Goal: Find specific page/section: Find specific page/section

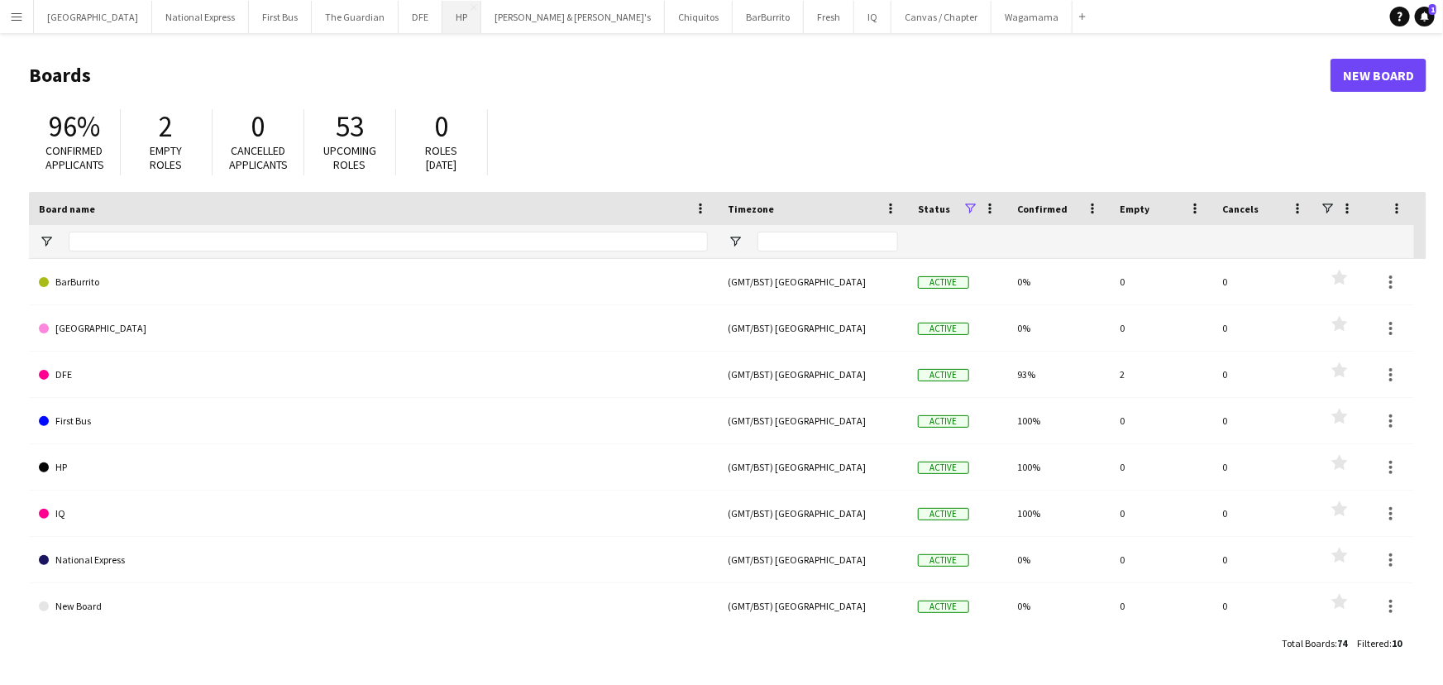
click at [442, 14] on button "HP Close" at bounding box center [461, 17] width 39 height 32
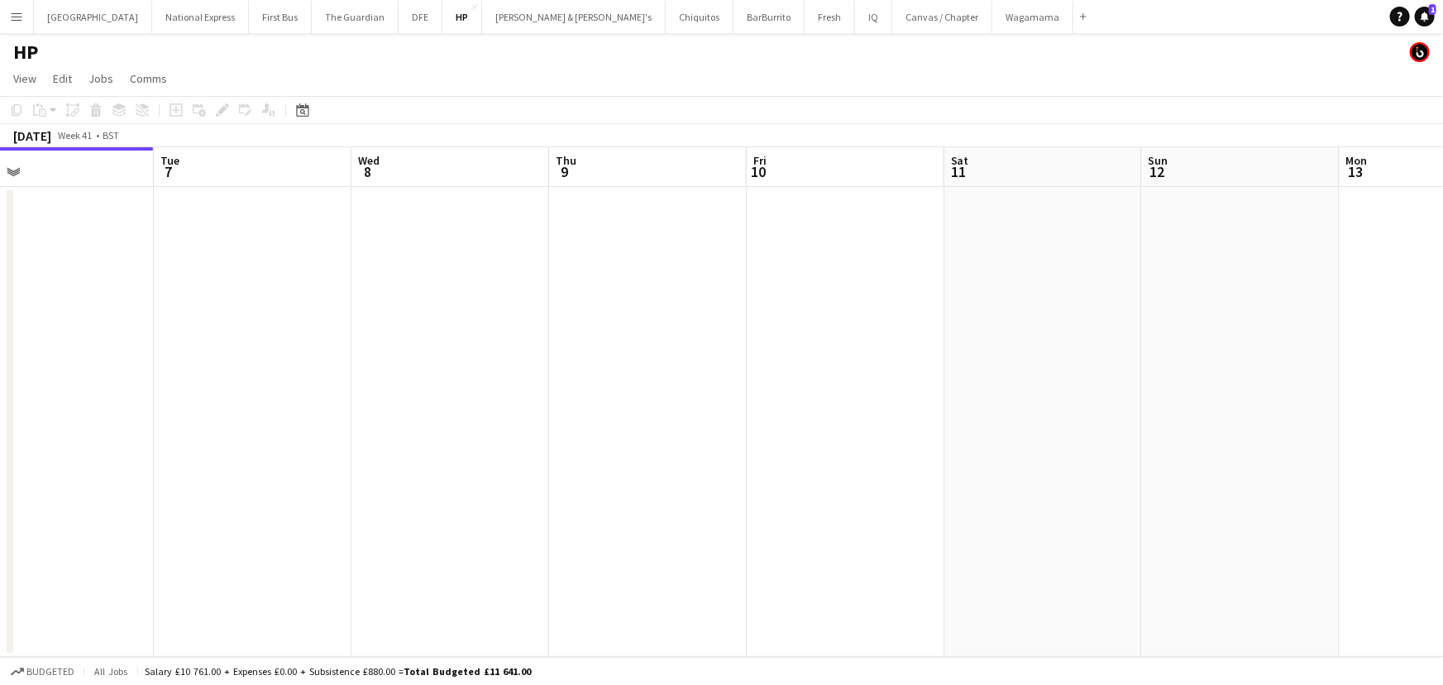
drag, startPoint x: 455, startPoint y: 284, endPoint x: 288, endPoint y: 339, distance: 175.7
click at [238, 342] on app-calendar-viewport "Fri 3 Sat 4 Sun 5 Mon 6 Tue 7 Wed 8 Thu 9 Fri 10 Sat 11 Sun 12 Mon 13 Tue 14 We…" at bounding box center [721, 401] width 1443 height 509
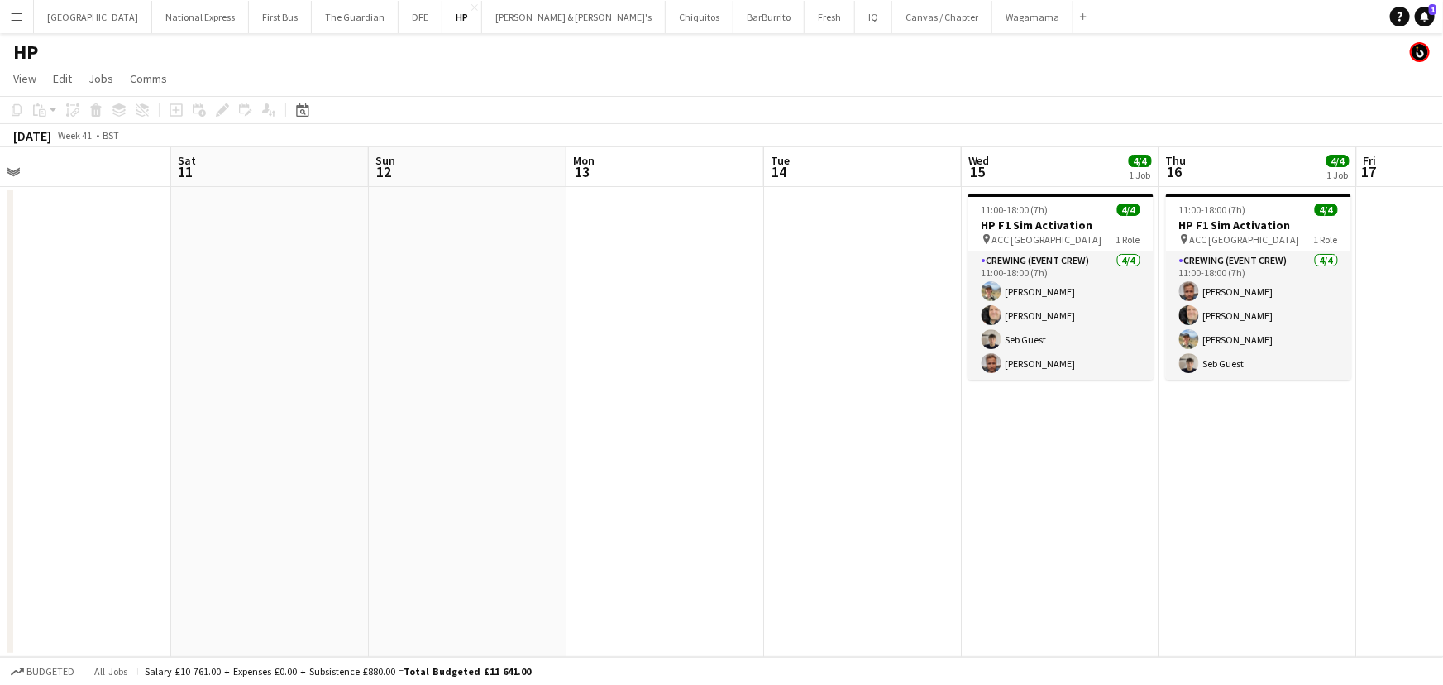
drag, startPoint x: 556, startPoint y: 355, endPoint x: 486, endPoint y: 355, distance: 69.4
click at [486, 355] on app-calendar-viewport "Tue 7 Wed 8 Thu 9 Fri 10 Sat 11 Sun 12 Mon 13 Tue 14 Wed 15 4/4 1 Job Thu 16 4/…" at bounding box center [721, 401] width 1443 height 509
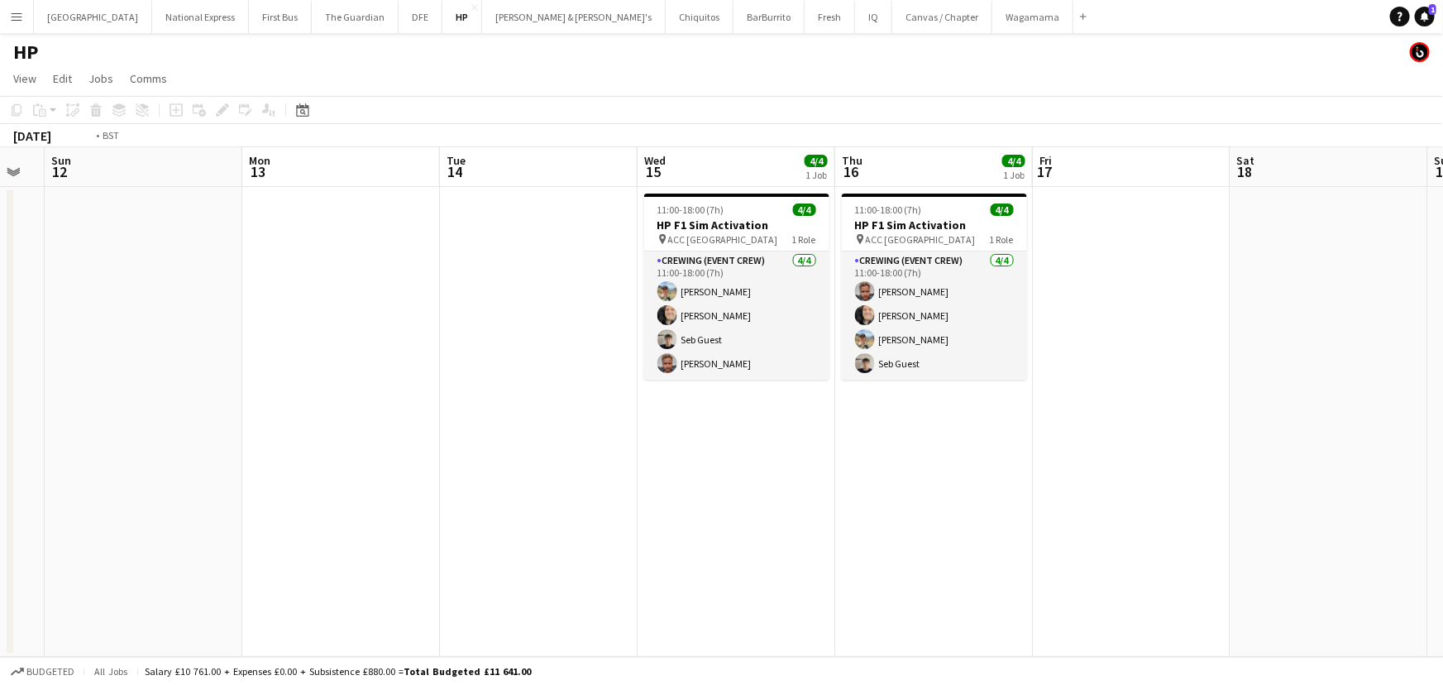
scroll to position [0, 456]
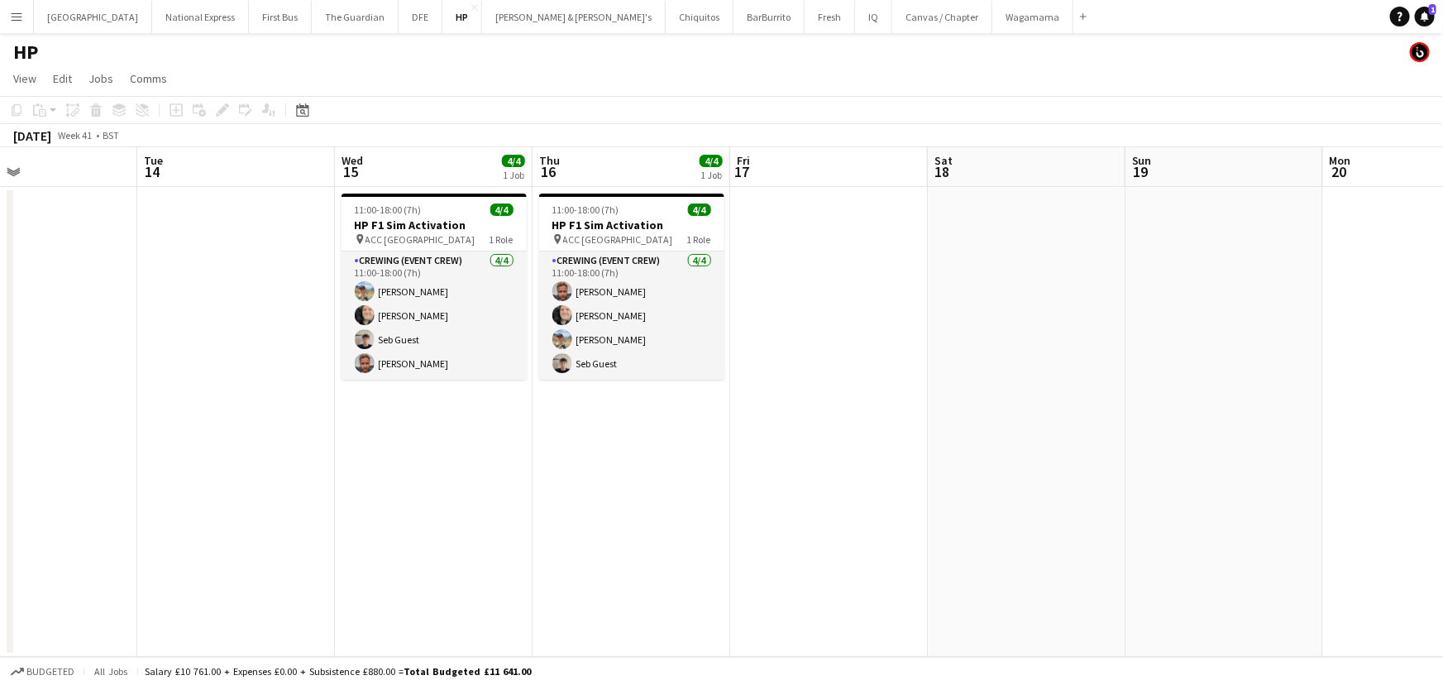
drag, startPoint x: 705, startPoint y: 322, endPoint x: 133, endPoint y: 332, distance: 572.2
click at [133, 332] on app-calendar-viewport "Sat 11 Sun 12 Mon 13 Tue 14 Wed 15 4/4 1 Job Thu 16 4/4 1 Job Fri 17 Sat 18 Sun…" at bounding box center [721, 401] width 1443 height 509
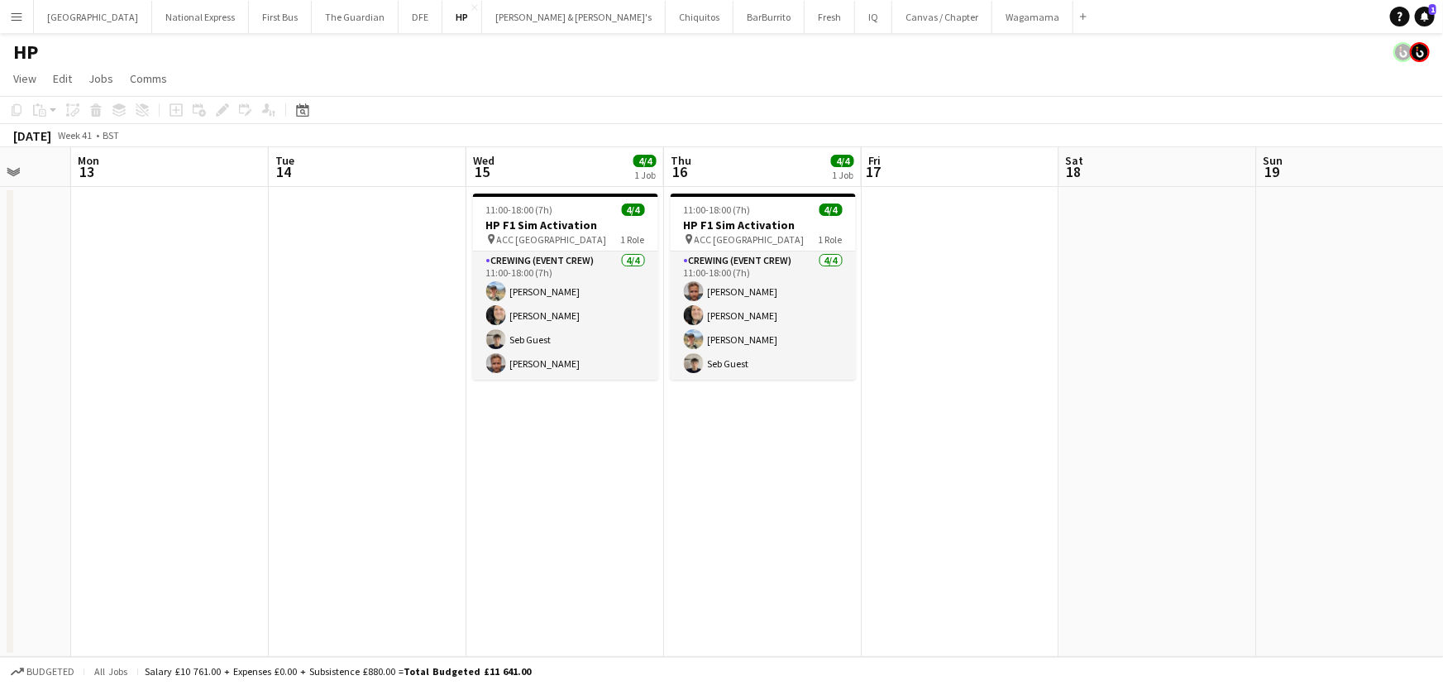
drag, startPoint x: 248, startPoint y: 328, endPoint x: 369, endPoint y: 356, distance: 123.9
click at [369, 356] on app-calendar-viewport "Thu 9 Fri 10 Sat 11 Sun 12 Mon 13 Tue 14 Wed 15 4/4 1 Job Thu 16 4/4 1 Job Fri …" at bounding box center [721, 401] width 1443 height 509
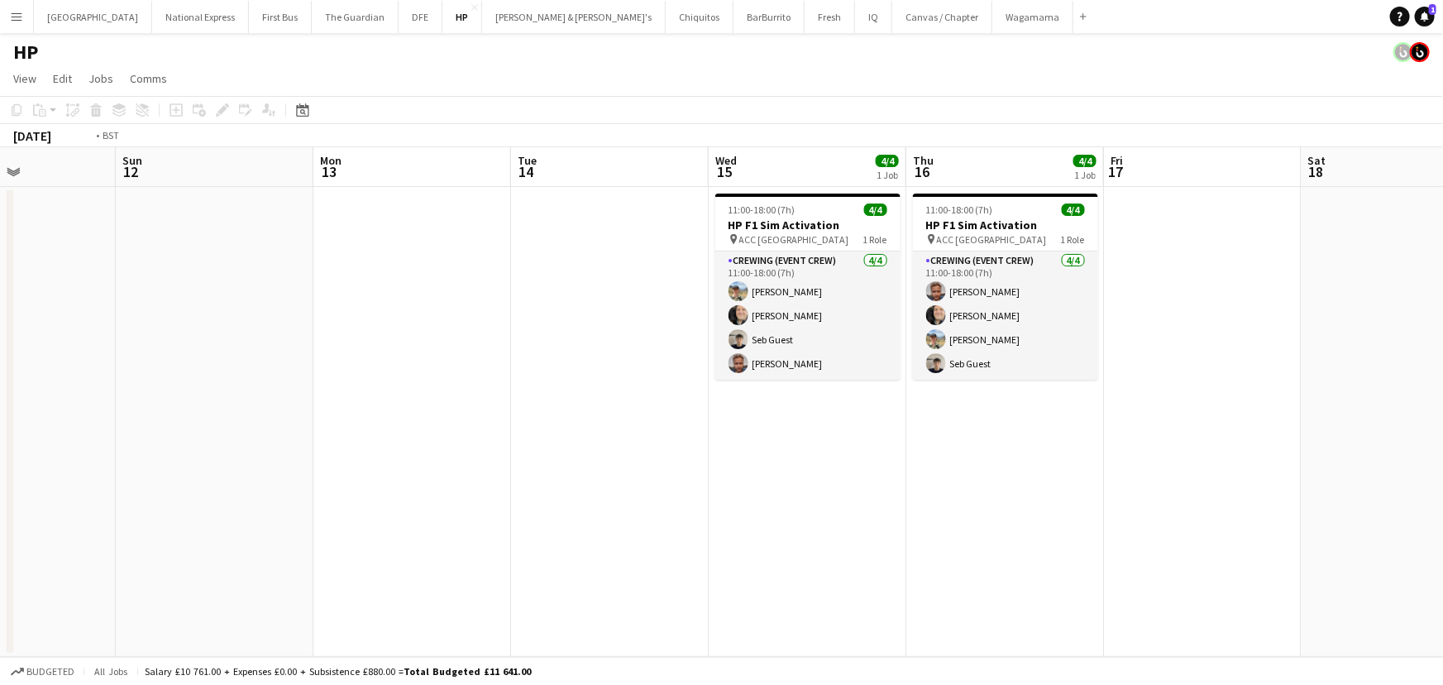
drag, startPoint x: 1108, startPoint y: 319, endPoint x: 288, endPoint y: 368, distance: 821.6
click at [288, 368] on app-calendar-viewport "Thu 9 Fri 10 Sat 11 Sun 12 Mon 13 Tue 14 Wed 15 4/4 1 Job Thu 16 4/4 1 Job Fri …" at bounding box center [721, 401] width 1443 height 509
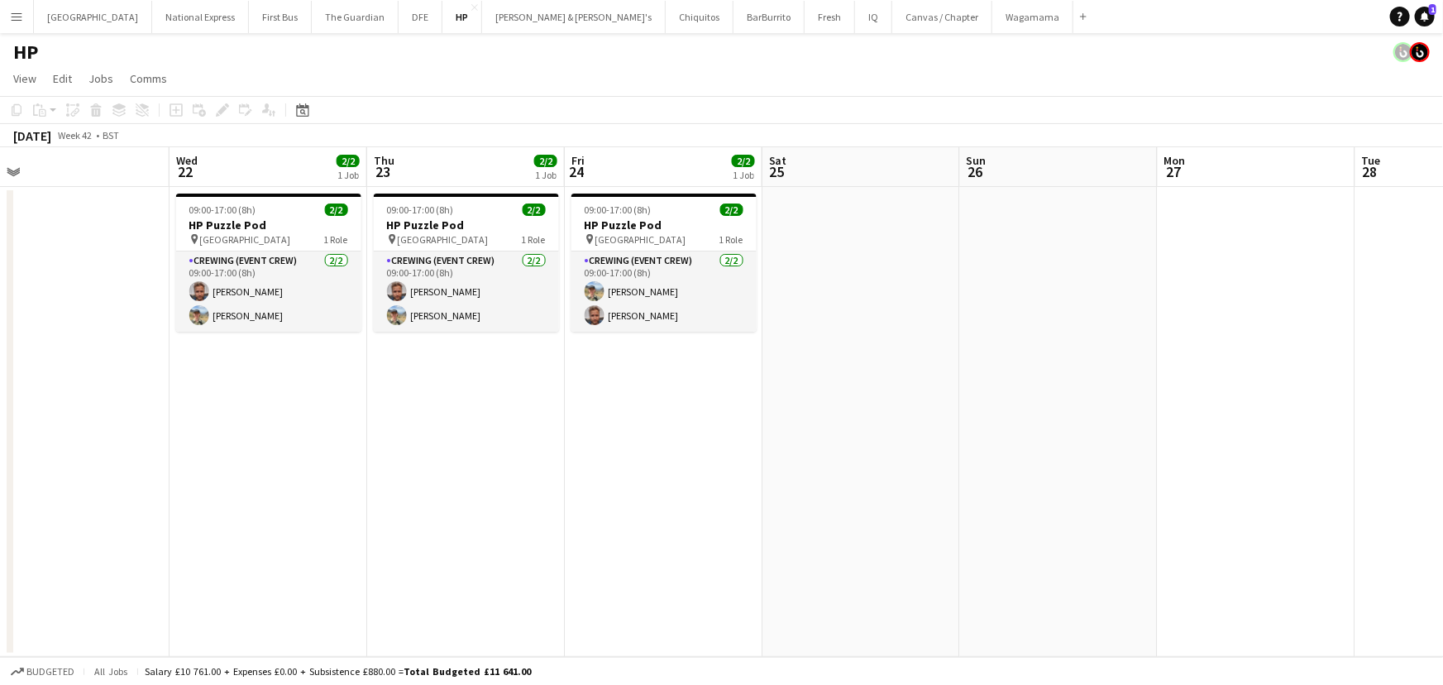
scroll to position [0, 462]
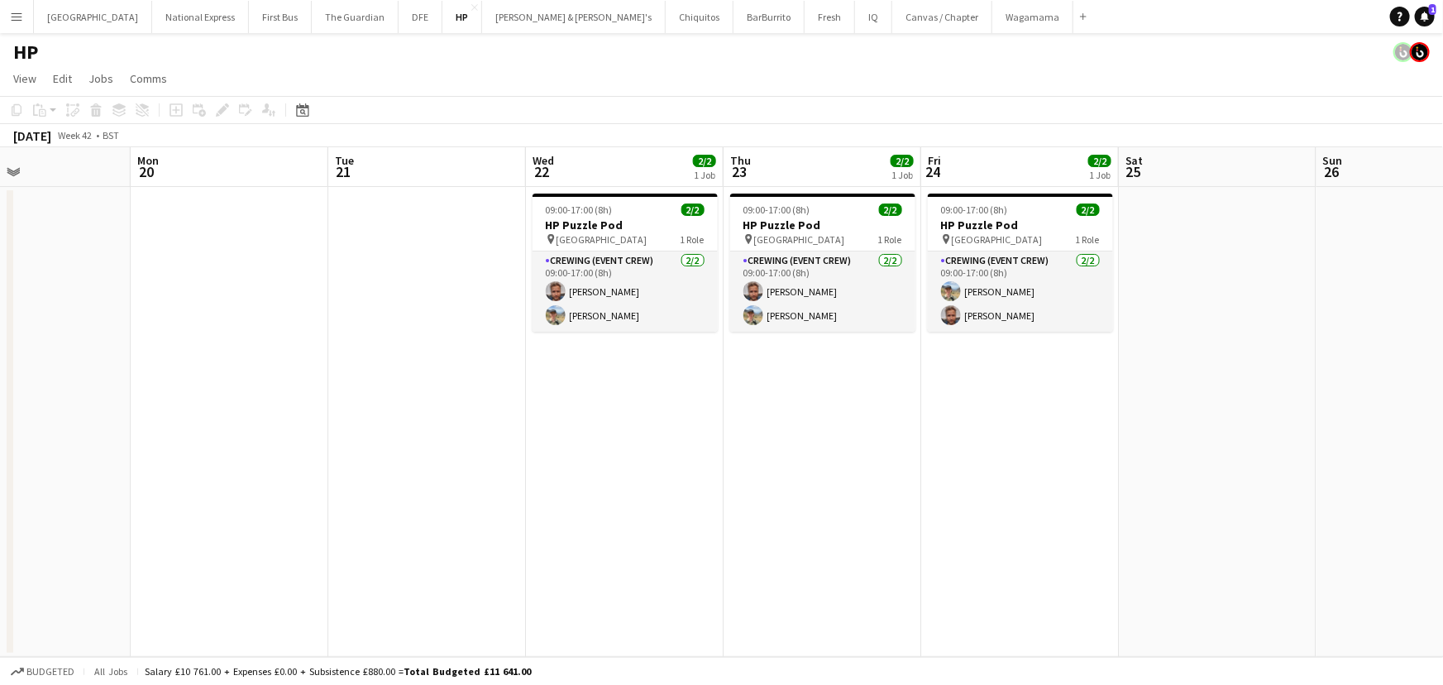
drag, startPoint x: 900, startPoint y: 351, endPoint x: 408, endPoint y: 355, distance: 491.9
click at [408, 355] on app-calendar-viewport "Fri 17 Sat 18 Sun 19 Mon 20 Tue 21 Wed 22 2/2 1 Job Thu 23 2/2 1 Job Fri 24 2/2…" at bounding box center [721, 401] width 1443 height 509
click at [413, 253] on app-date-cell at bounding box center [427, 422] width 198 height 470
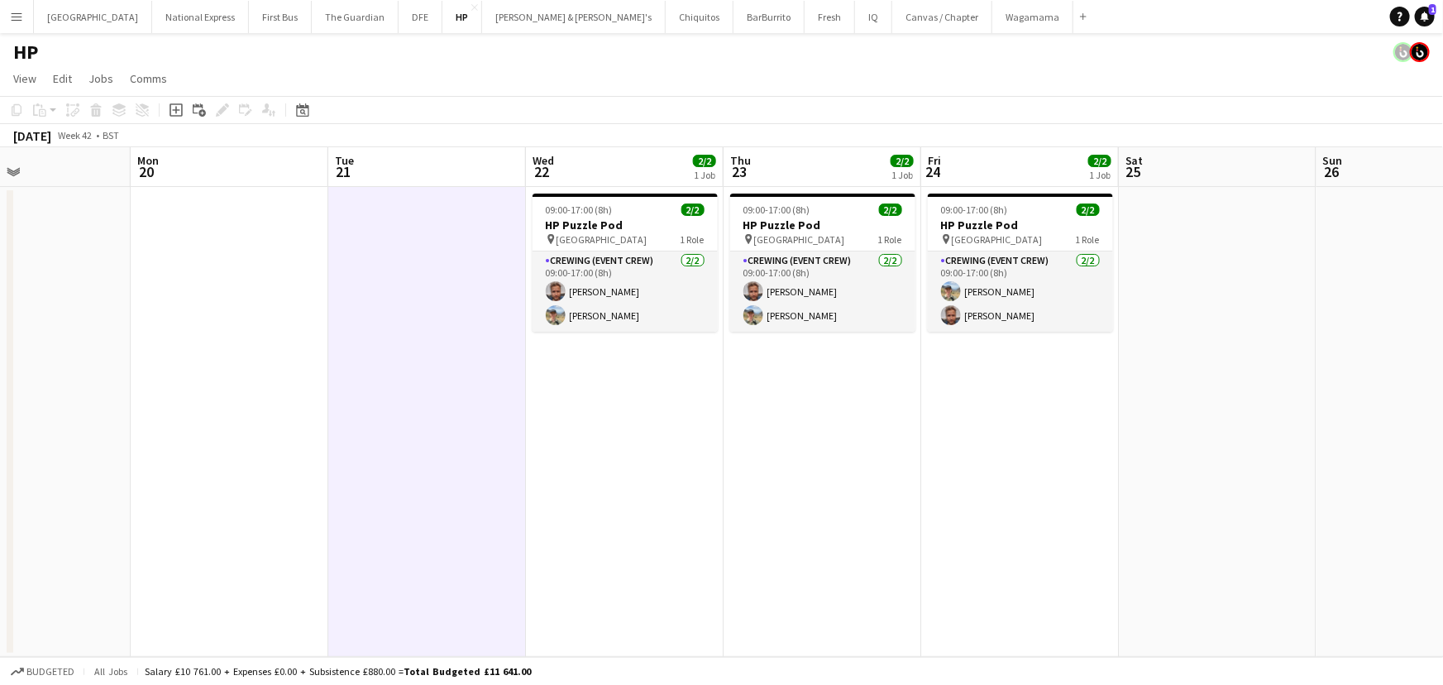
click at [633, 141] on div "[DATE] Week 42 • BST" at bounding box center [721, 135] width 1443 height 23
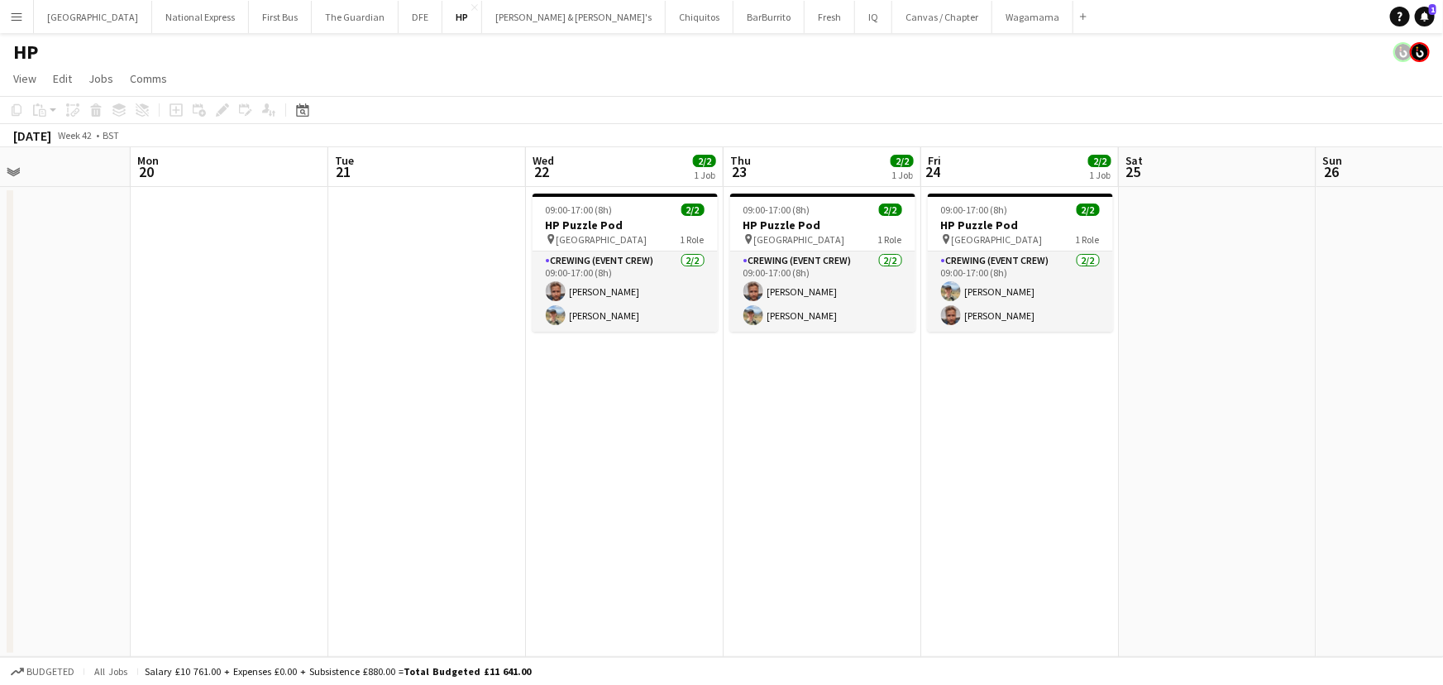
click at [384, 202] on app-date-cell at bounding box center [427, 422] width 198 height 470
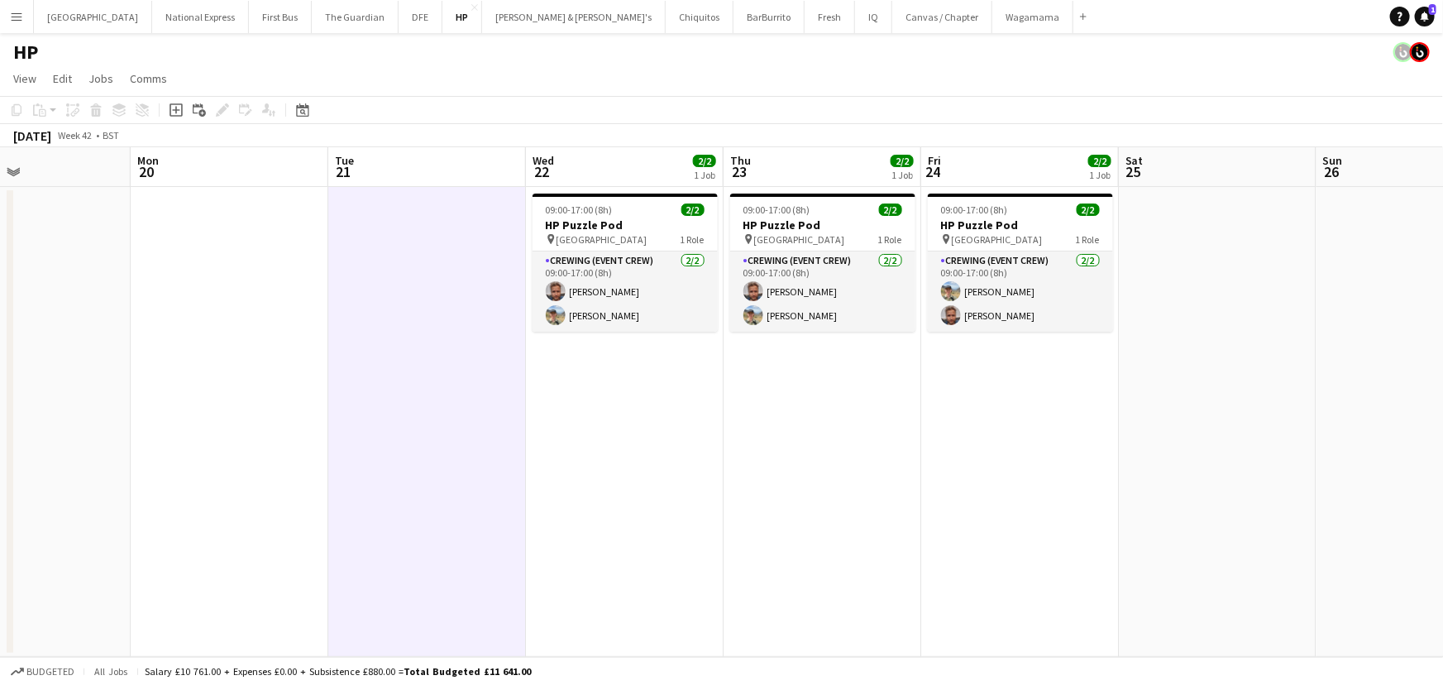
click at [249, 212] on app-date-cell at bounding box center [230, 422] width 198 height 470
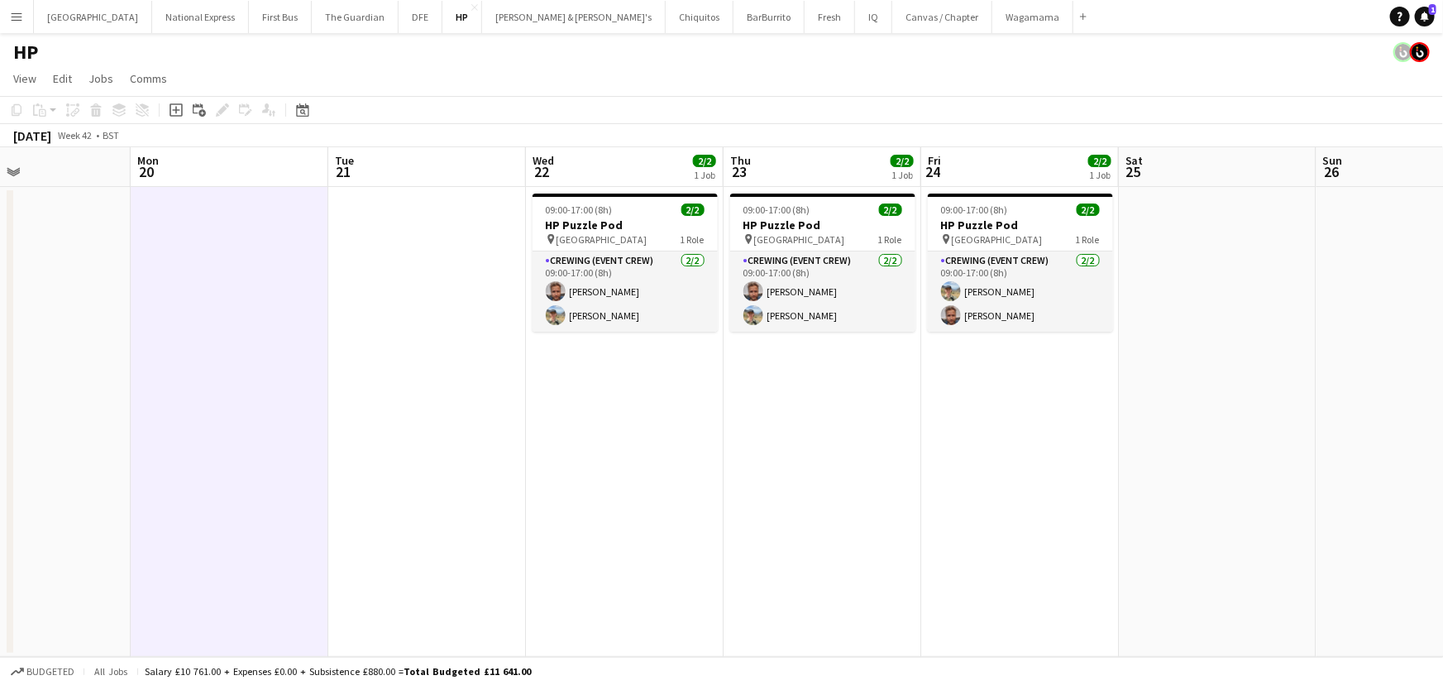
click at [404, 203] on app-date-cell at bounding box center [427, 422] width 198 height 470
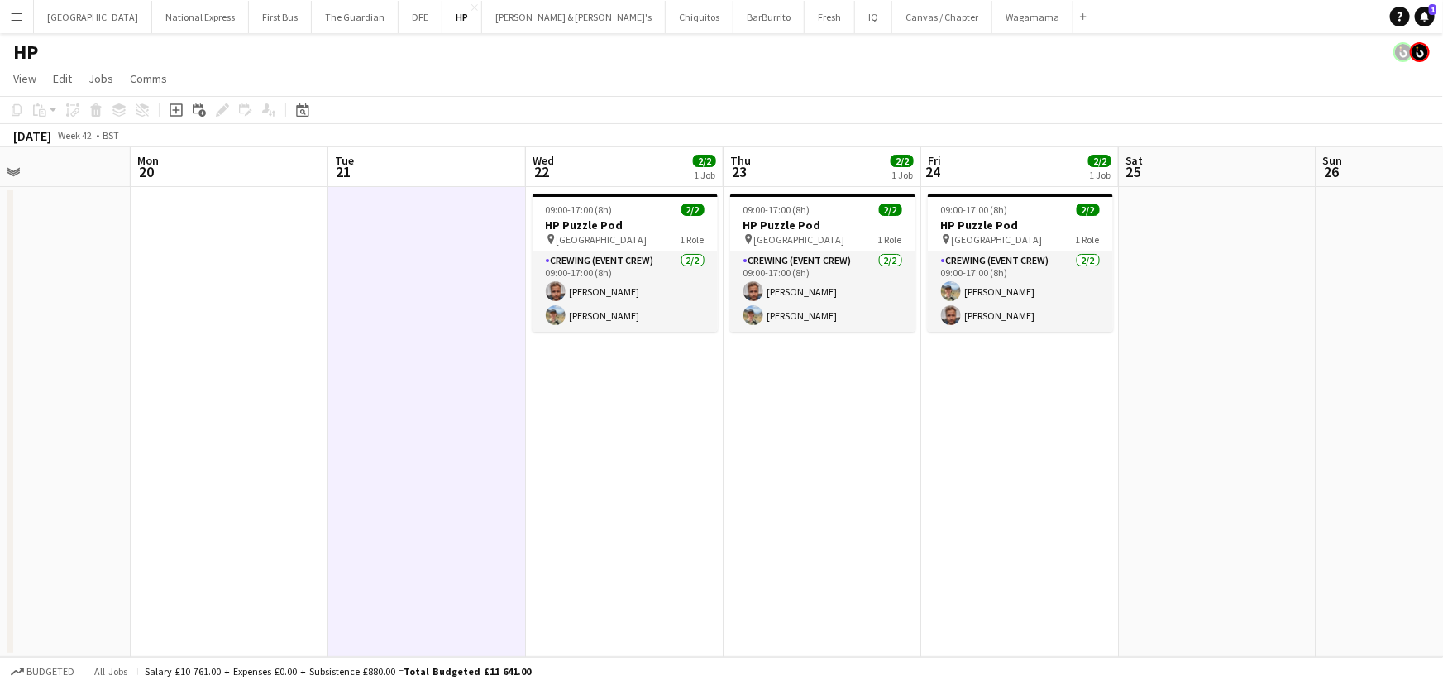
click at [422, 155] on app-board-header-date "Tue 21" at bounding box center [427, 167] width 198 height 40
click at [244, 165] on app-board-header-date "Mon 20" at bounding box center [230, 167] width 198 height 40
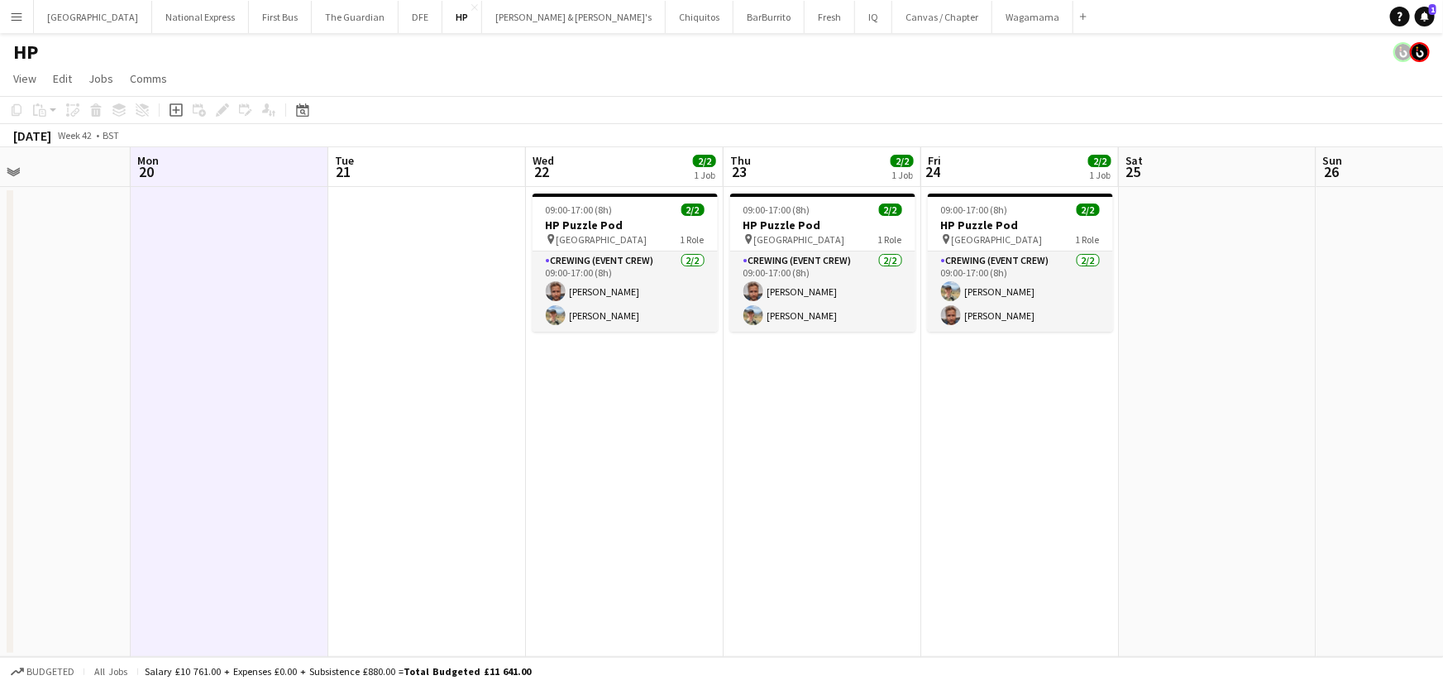
click at [357, 159] on app-board-header-date "Tue 21" at bounding box center [427, 167] width 198 height 40
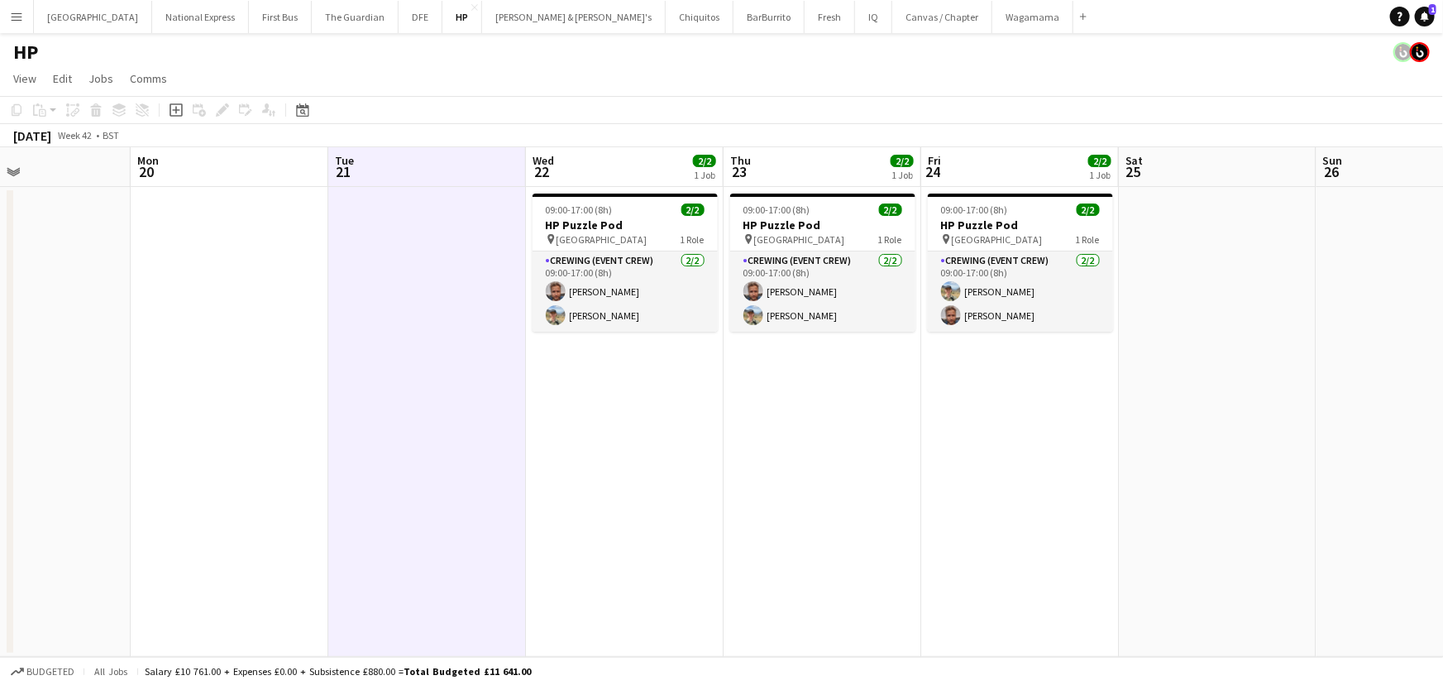
click at [261, 160] on app-board-header-date "Mon 20" at bounding box center [230, 167] width 198 height 40
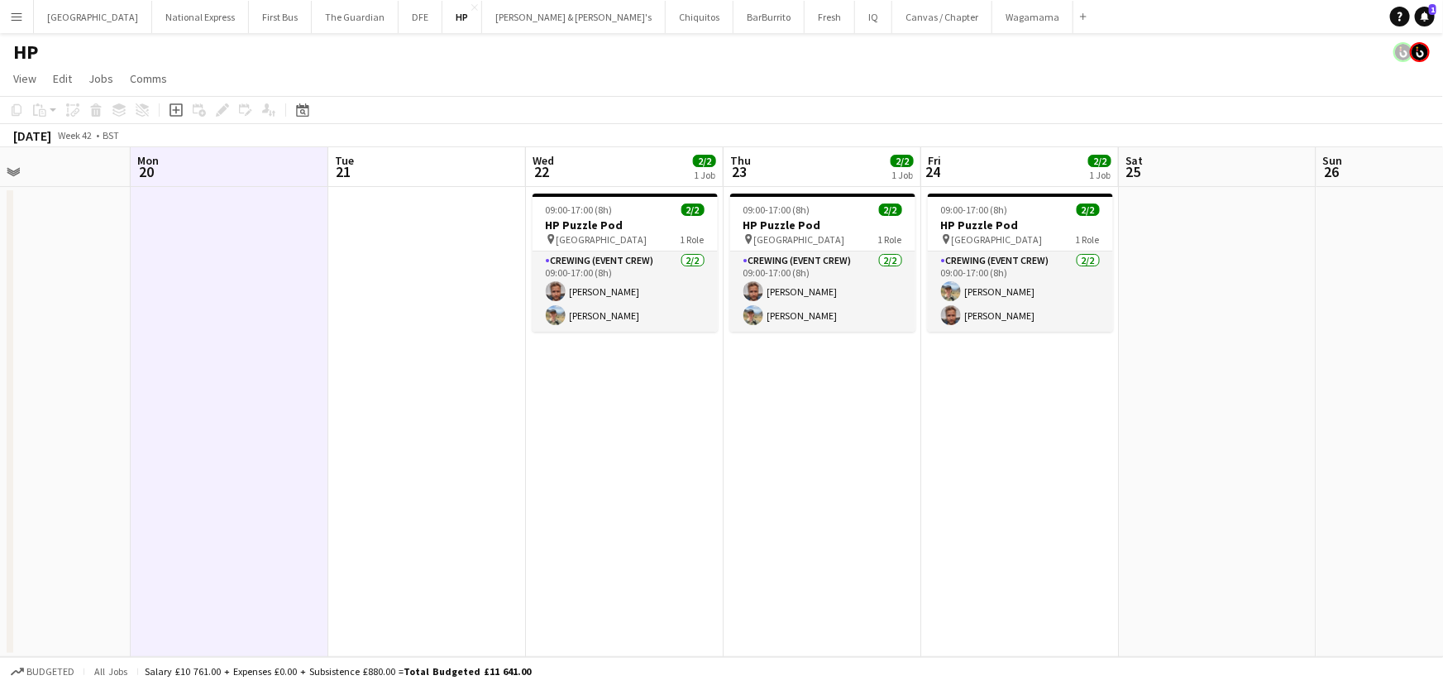
click at [449, 241] on app-date-cell at bounding box center [427, 422] width 198 height 470
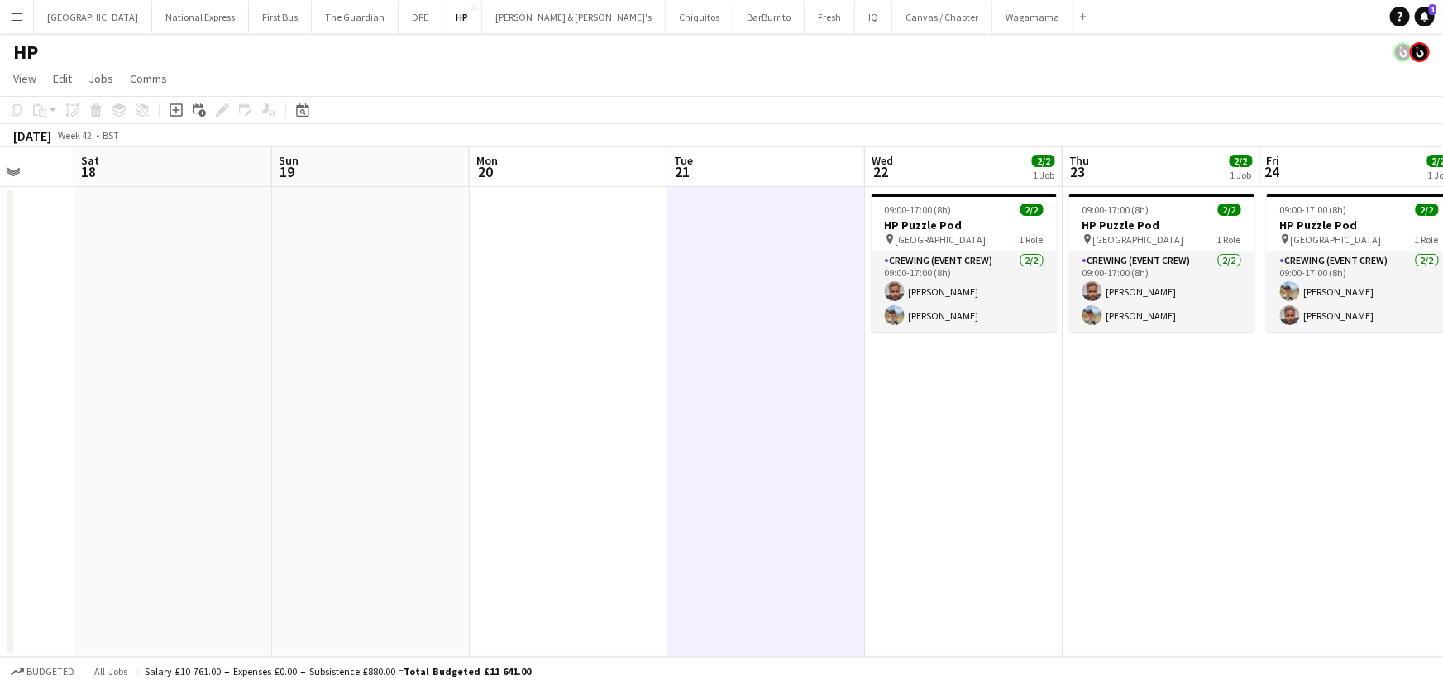
drag, startPoint x: 361, startPoint y: 254, endPoint x: 703, endPoint y: 247, distance: 341.5
click at [703, 247] on app-calendar-viewport "Wed 15 4/4 1 Job Thu 16 4/4 1 Job Fri 17 Sat 18 Sun 19 Mon 20 Tue 21 Wed 22 2/2…" at bounding box center [721, 401] width 1443 height 509
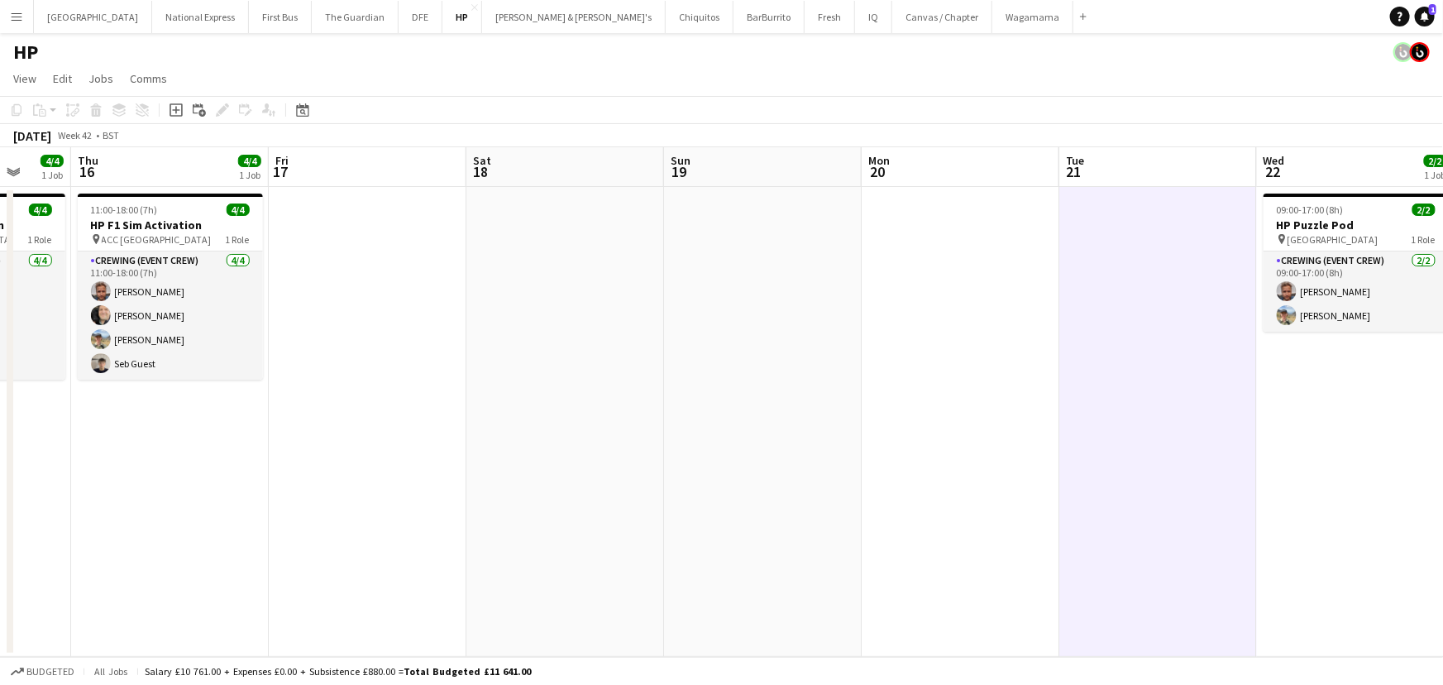
drag, startPoint x: 468, startPoint y: 250, endPoint x: 937, endPoint y: 244, distance: 468.8
click at [937, 244] on app-calendar-viewport "Mon 13 Tue 14 Wed 15 4/4 1 Job Thu 16 4/4 1 Job Fri 17 Sat 18 Sun 19 Mon 20 Tue…" at bounding box center [721, 401] width 1443 height 509
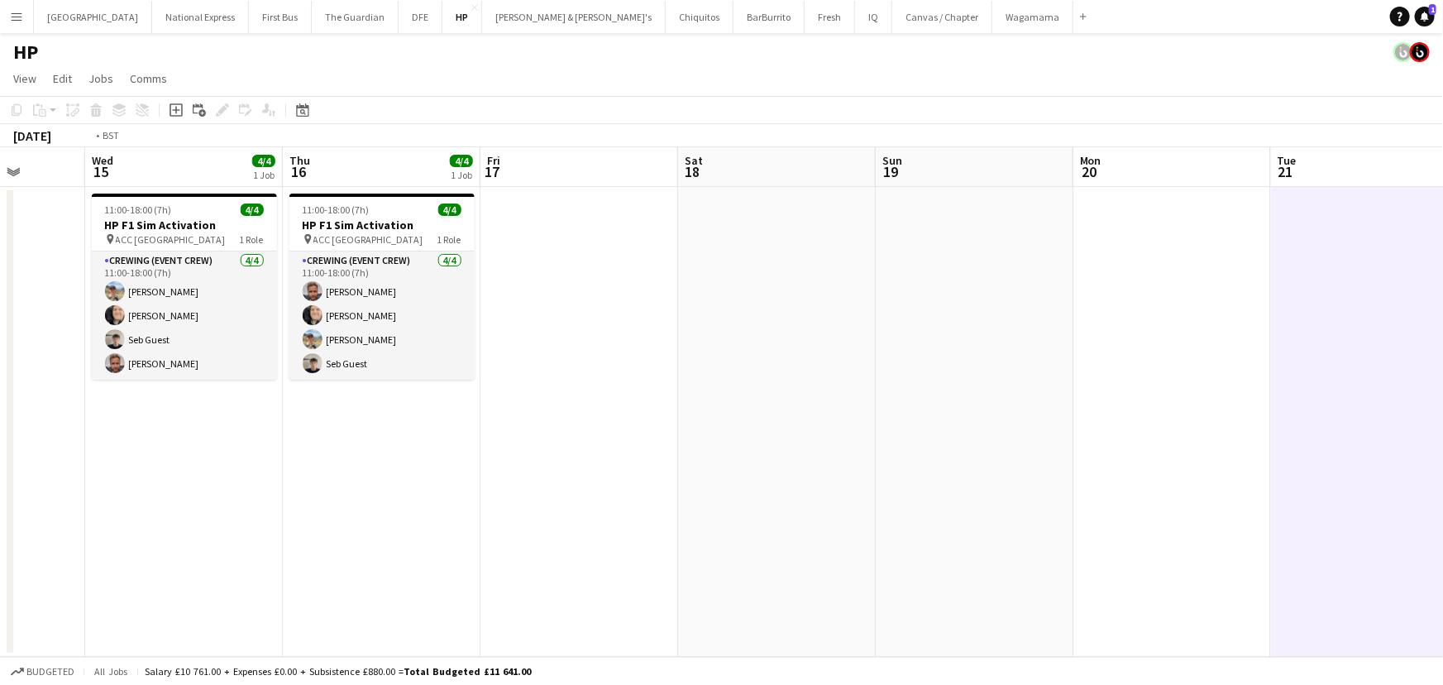
drag, startPoint x: 647, startPoint y: 260, endPoint x: 1021, endPoint y: 256, distance: 373.7
click at [1021, 256] on app-calendar-viewport "Sun 12 Mon 13 Tue 14 Wed 15 4/4 1 Job Thu 16 4/4 1 Job Fri 17 Sat 18 Sun 19 Mon…" at bounding box center [721, 401] width 1443 height 509
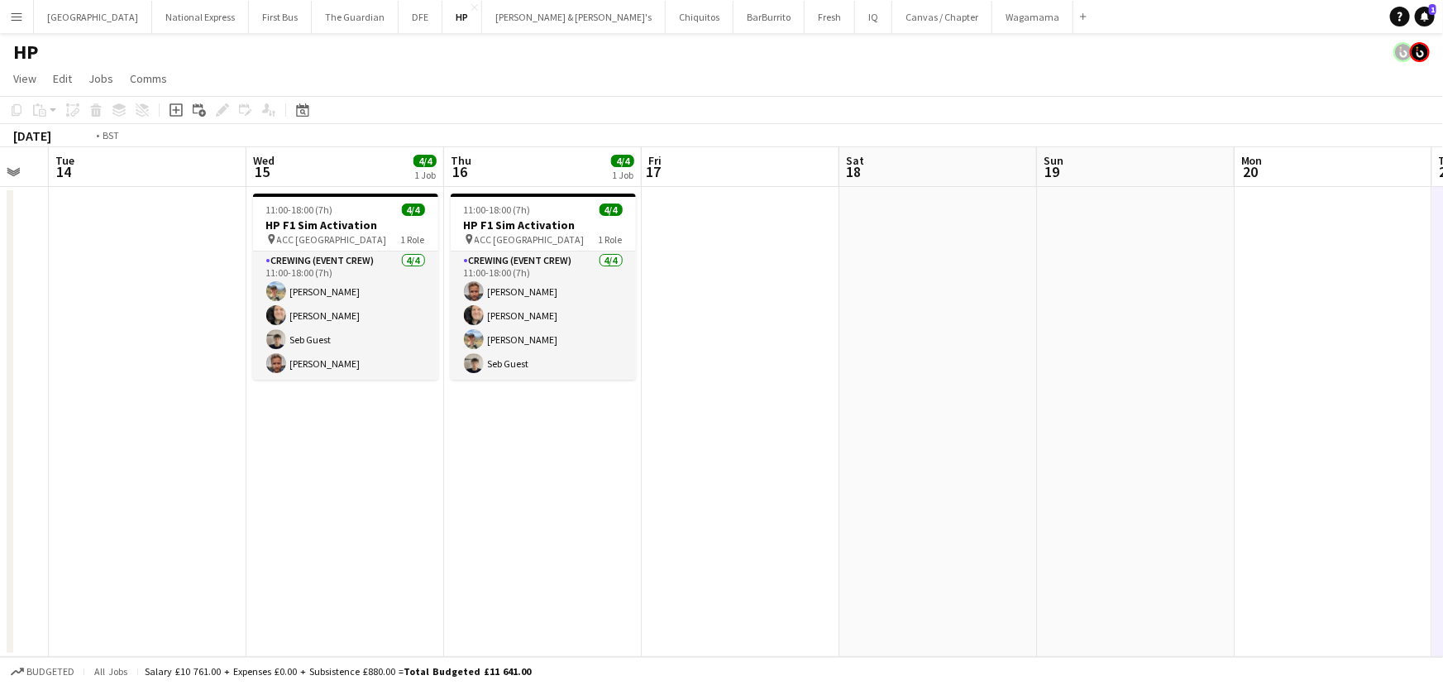
click at [839, 256] on app-date-cell at bounding box center [741, 422] width 198 height 470
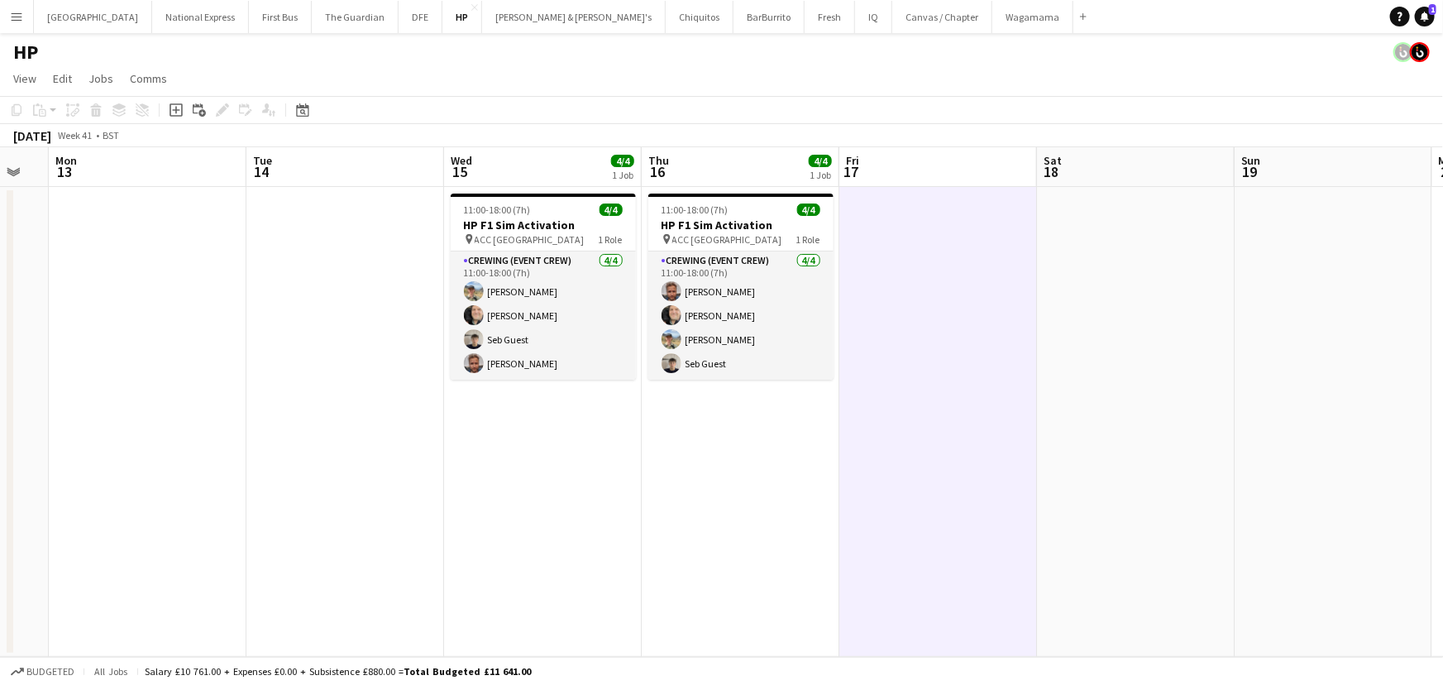
click at [281, 326] on app-date-cell at bounding box center [345, 422] width 198 height 470
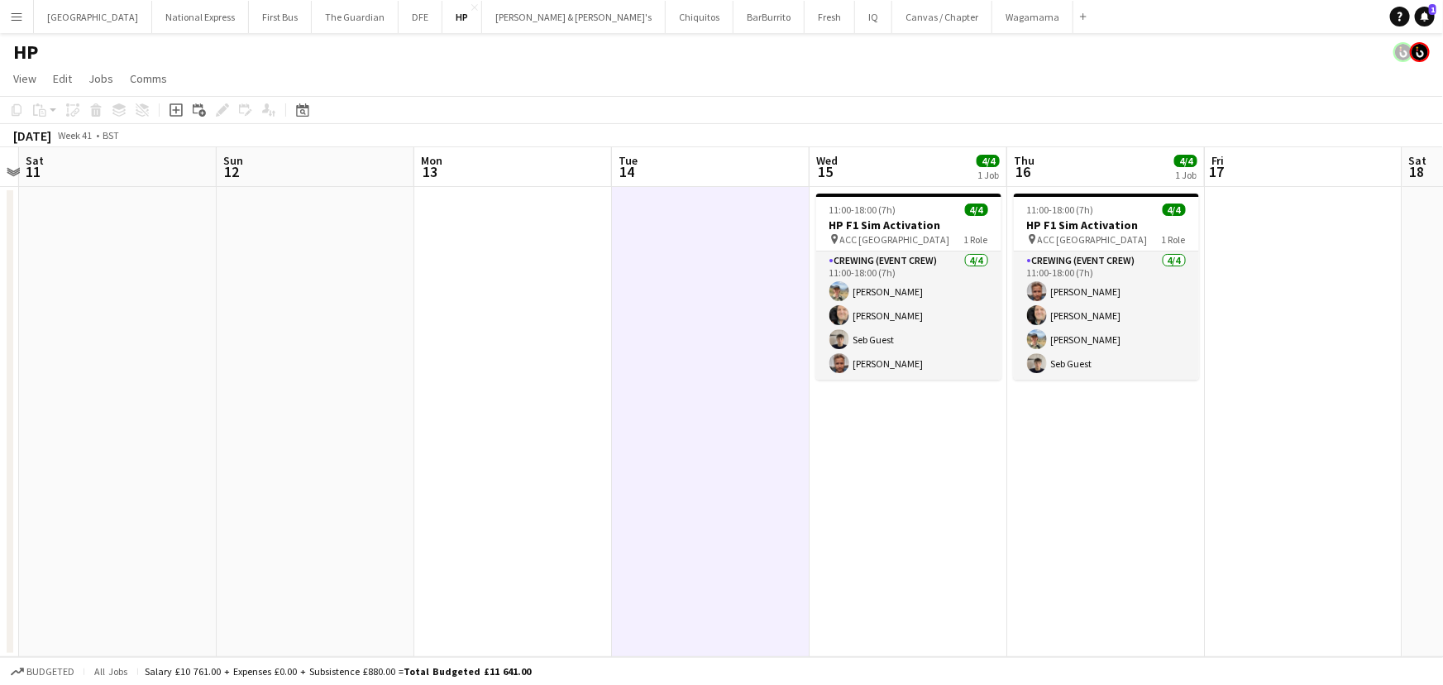
scroll to position [0, 363]
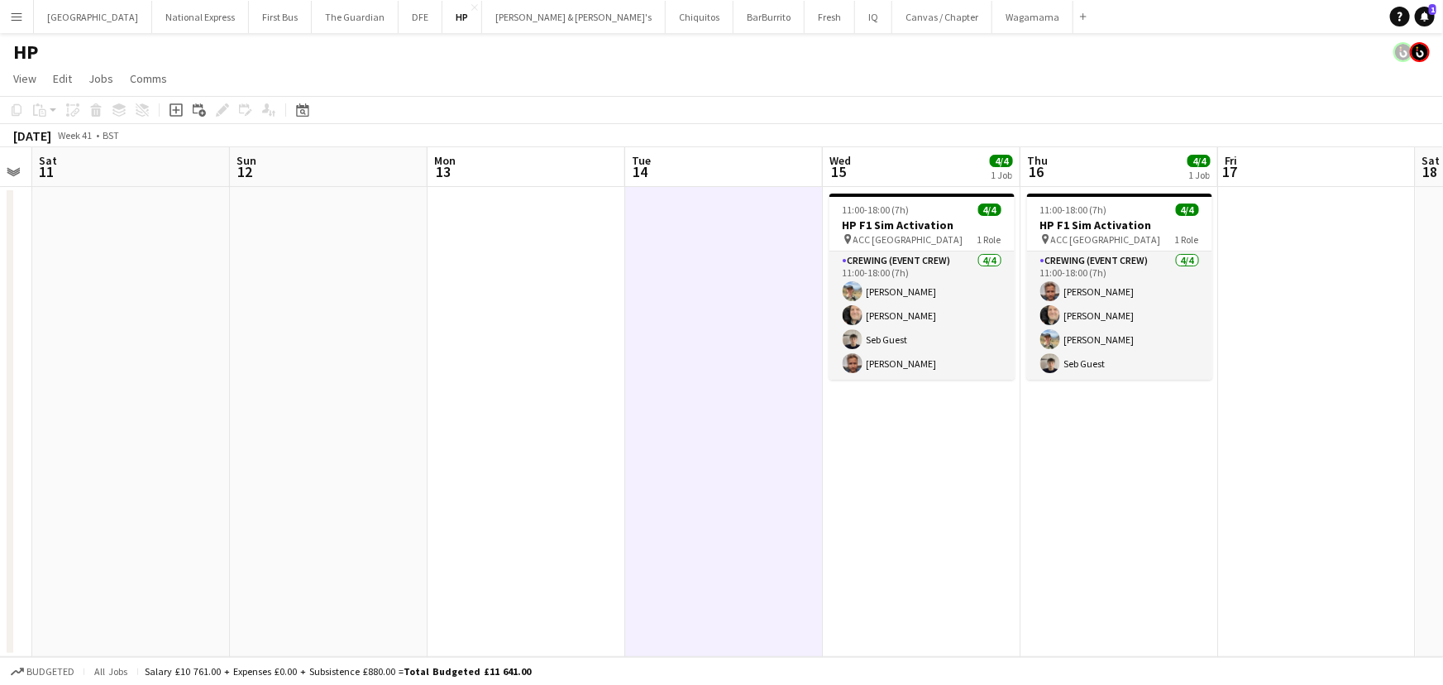
drag, startPoint x: 281, startPoint y: 326, endPoint x: 660, endPoint y: 325, distance: 378.6
click at [660, 325] on app-calendar-viewport "Thu 9 Fri 10 Sat 11 Sun 12 Mon 13 Tue 14 Wed 15 4/4 1 Job Thu 16 4/4 1 Job Fri …" at bounding box center [721, 401] width 1443 height 509
click at [660, 325] on app-date-cell at bounding box center [724, 422] width 198 height 470
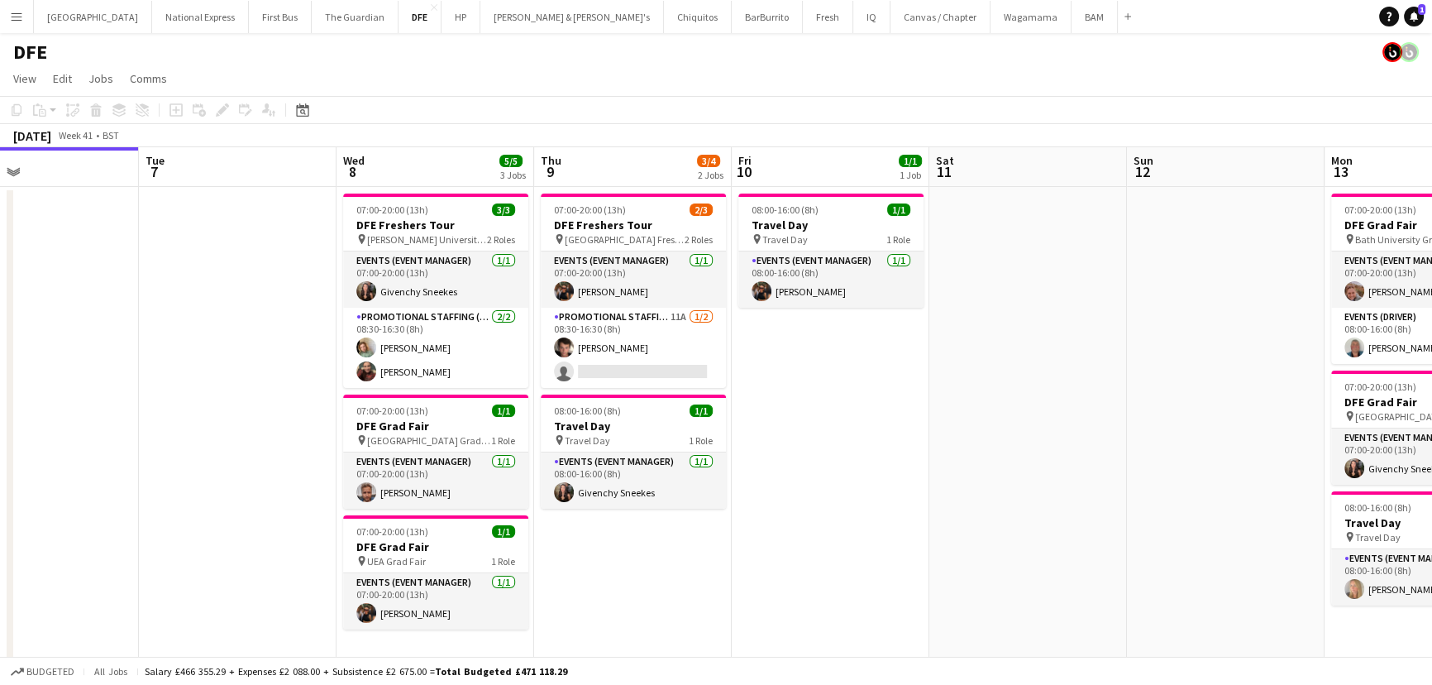
click at [623, 349] on app-calendar-viewport "Fri 3 2/2 1 Job Sat 4 3/3 1 Job Sun 5 Mon 6 Tue 7 Wed 8 5/5 3 Jobs Thu 9 3/4 2 …" at bounding box center [716, 569] width 1432 height 845
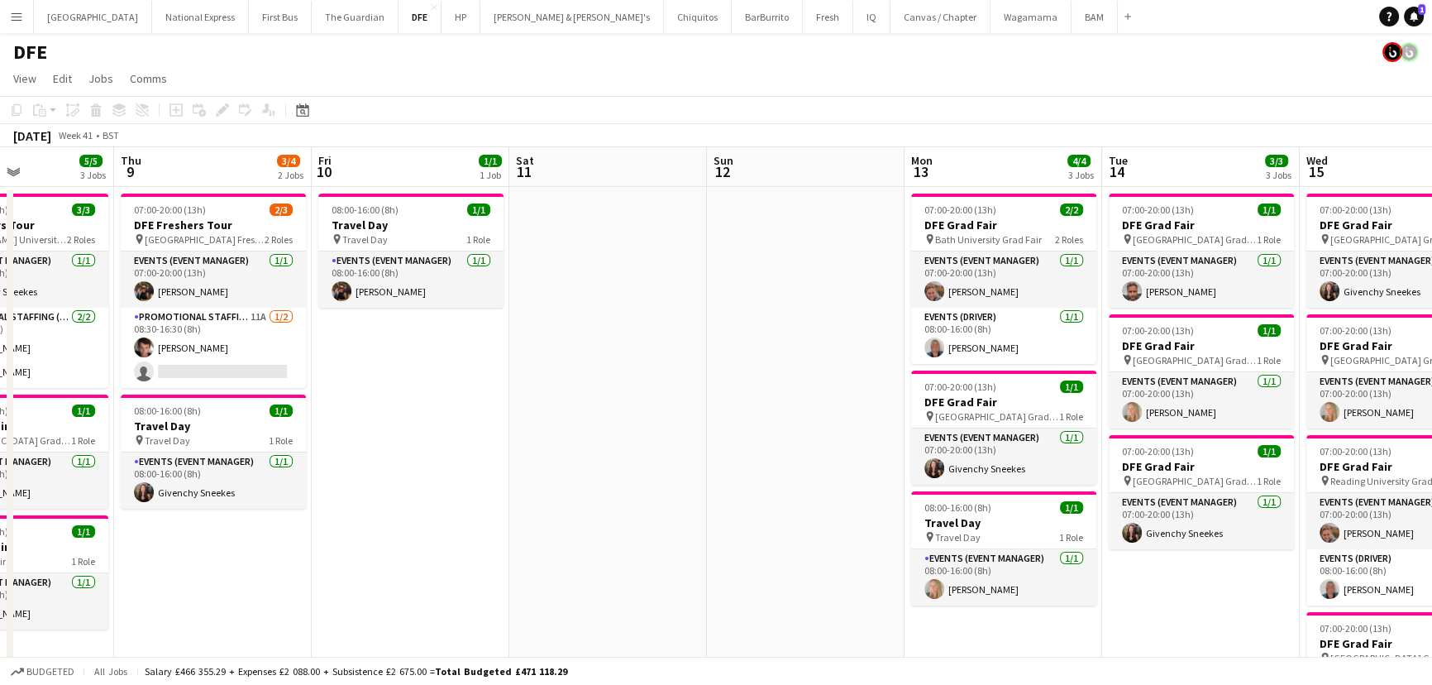
drag, startPoint x: 694, startPoint y: 321, endPoint x: 495, endPoint y: 298, distance: 200.6
click at [480, 301] on app-calendar-viewport "Sun 5 Mon 6 Tue 7 Wed 8 5/5 3 Jobs Thu 9 3/4 2 Jobs Fri 10 1/1 1 Job Sat 11 Sun…" at bounding box center [716, 569] width 1432 height 845
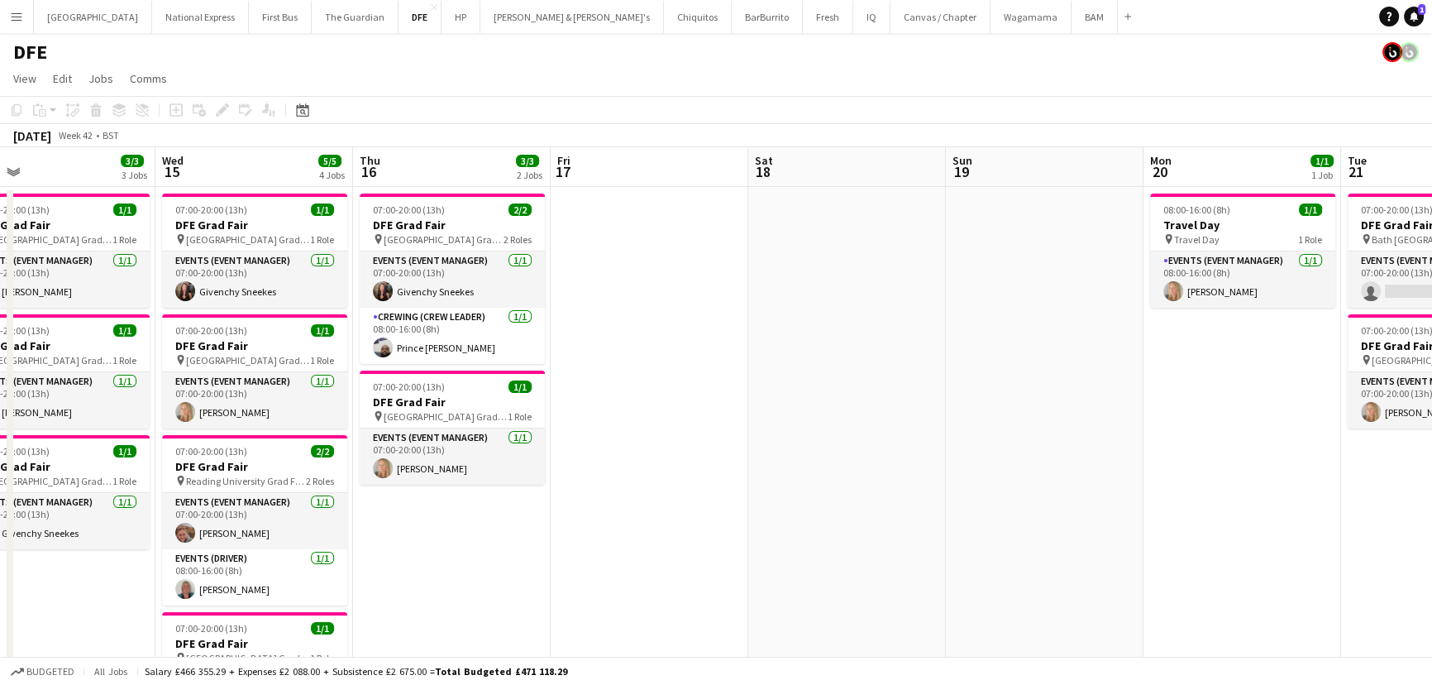
drag, startPoint x: 980, startPoint y: 289, endPoint x: 451, endPoint y: 279, distance: 528.4
click at [451, 279] on app-calendar-viewport "Sat 11 Sun 12 Mon 13 4/4 3 Jobs Tue 14 3/3 3 Jobs Wed 15 5/5 4 Jobs Thu 16 3/3 …" at bounding box center [716, 569] width 1432 height 845
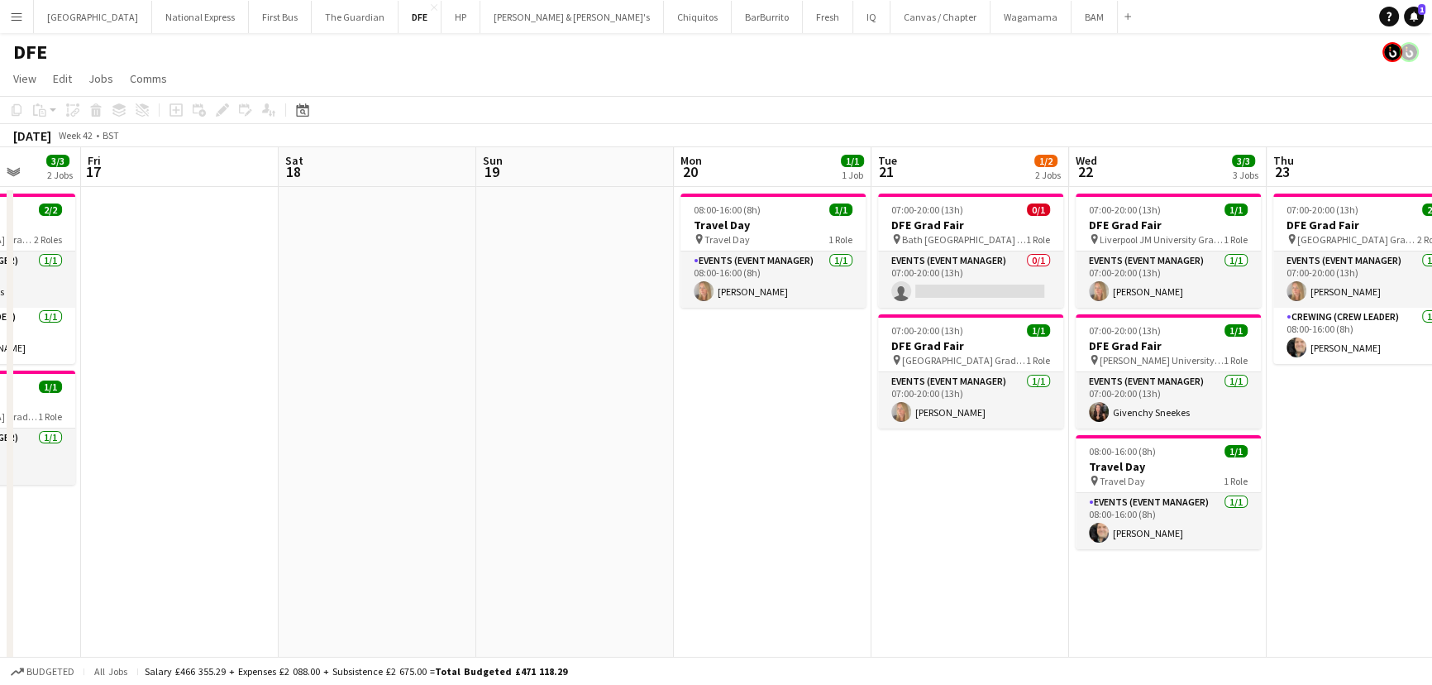
scroll to position [0, 521]
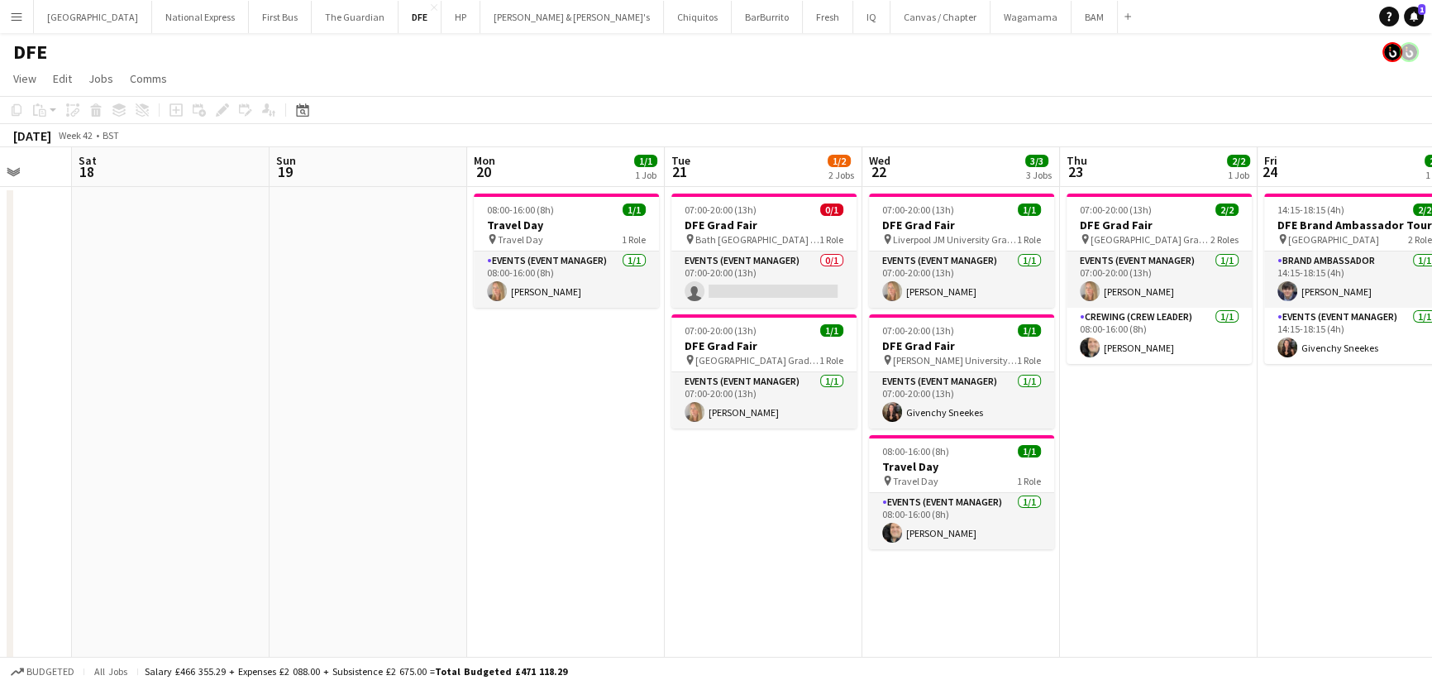
drag, startPoint x: 1068, startPoint y: 224, endPoint x: 392, endPoint y: 260, distance: 677.2
click at [392, 260] on app-calendar-viewport "Wed 15 5/5 4 Jobs Thu 16 3/3 2 Jobs Fri 17 Sat 18 Sun 19 Mon 20 1/1 1 Job Tue 2…" at bounding box center [716, 569] width 1432 height 845
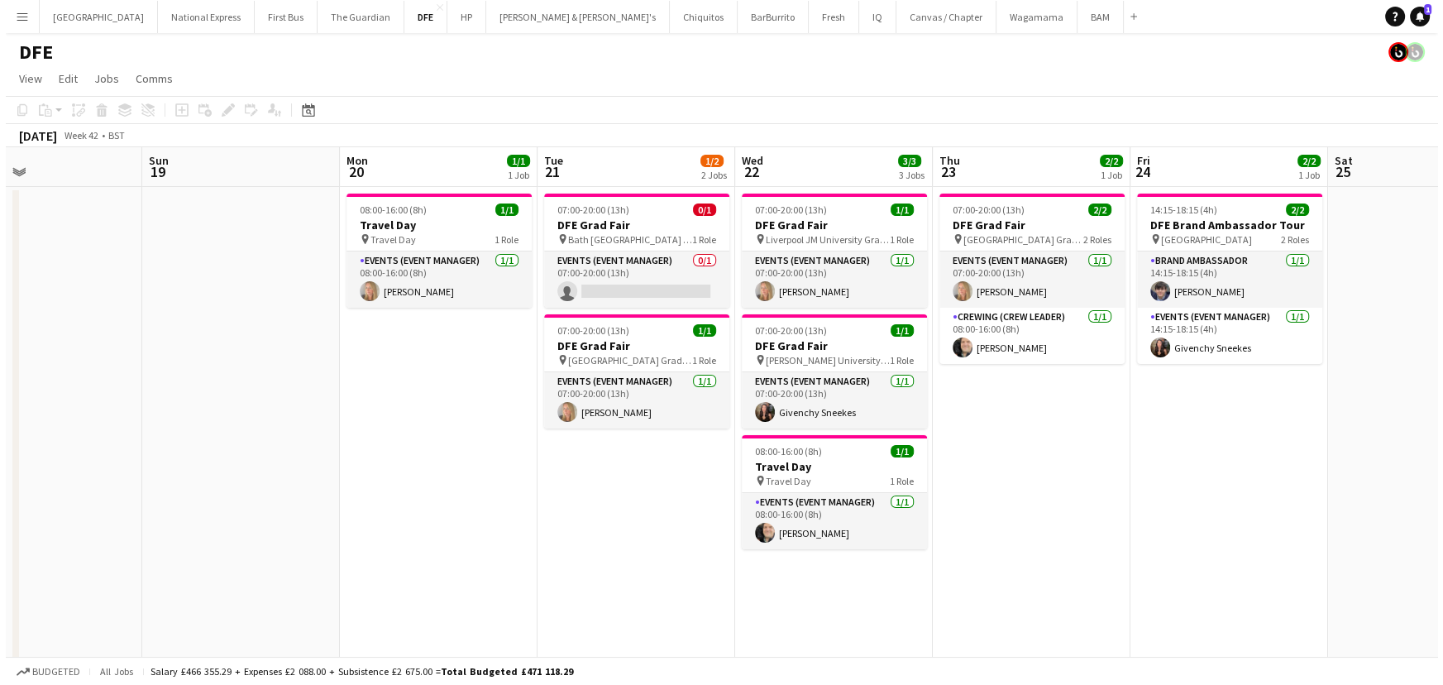
scroll to position [0, 737]
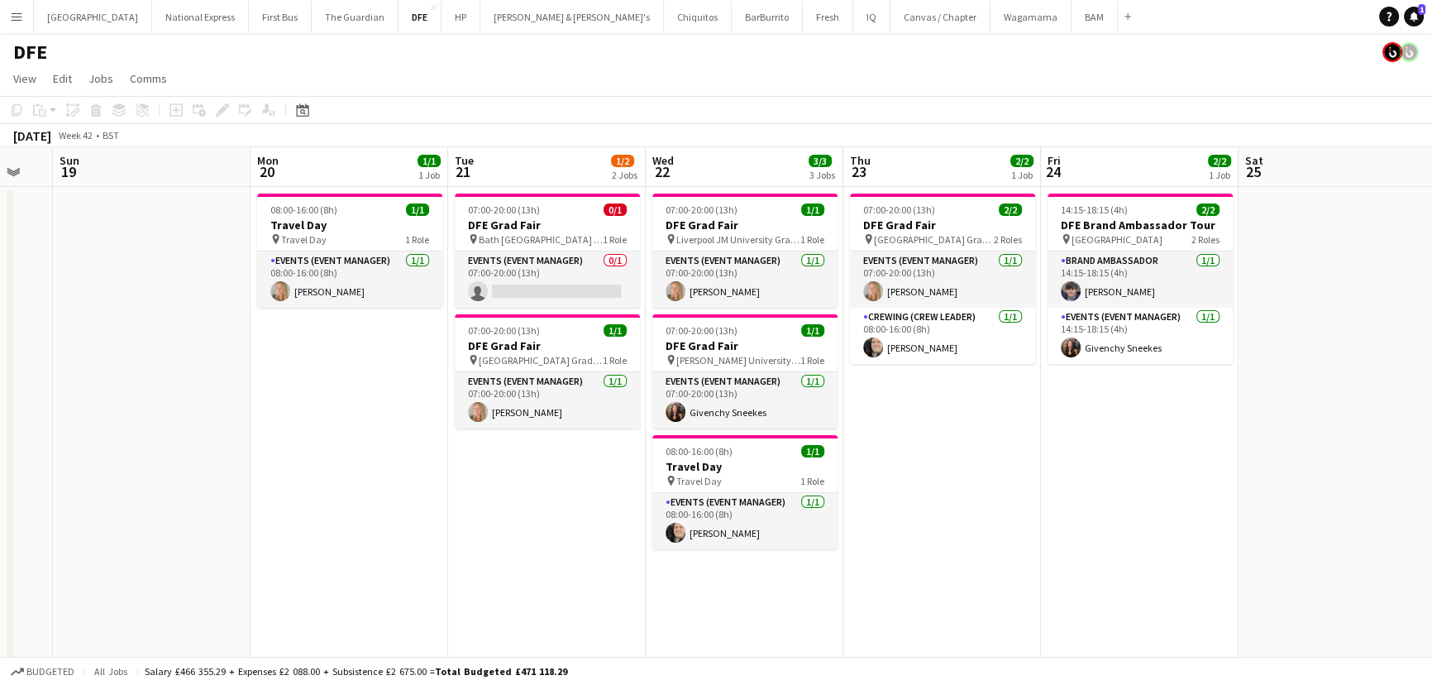
drag, startPoint x: 848, startPoint y: 493, endPoint x: 631, endPoint y: 480, distance: 217.8
click at [631, 480] on app-calendar-viewport "Wed 15 5/5 4 Jobs Thu 16 3/3 2 Jobs Fri 17 Sat 18 Sun 19 Mon 20 1/1 1 Job Tue 2…" at bounding box center [716, 569] width 1432 height 845
click at [441, 17] on button "HP Close" at bounding box center [460, 17] width 39 height 32
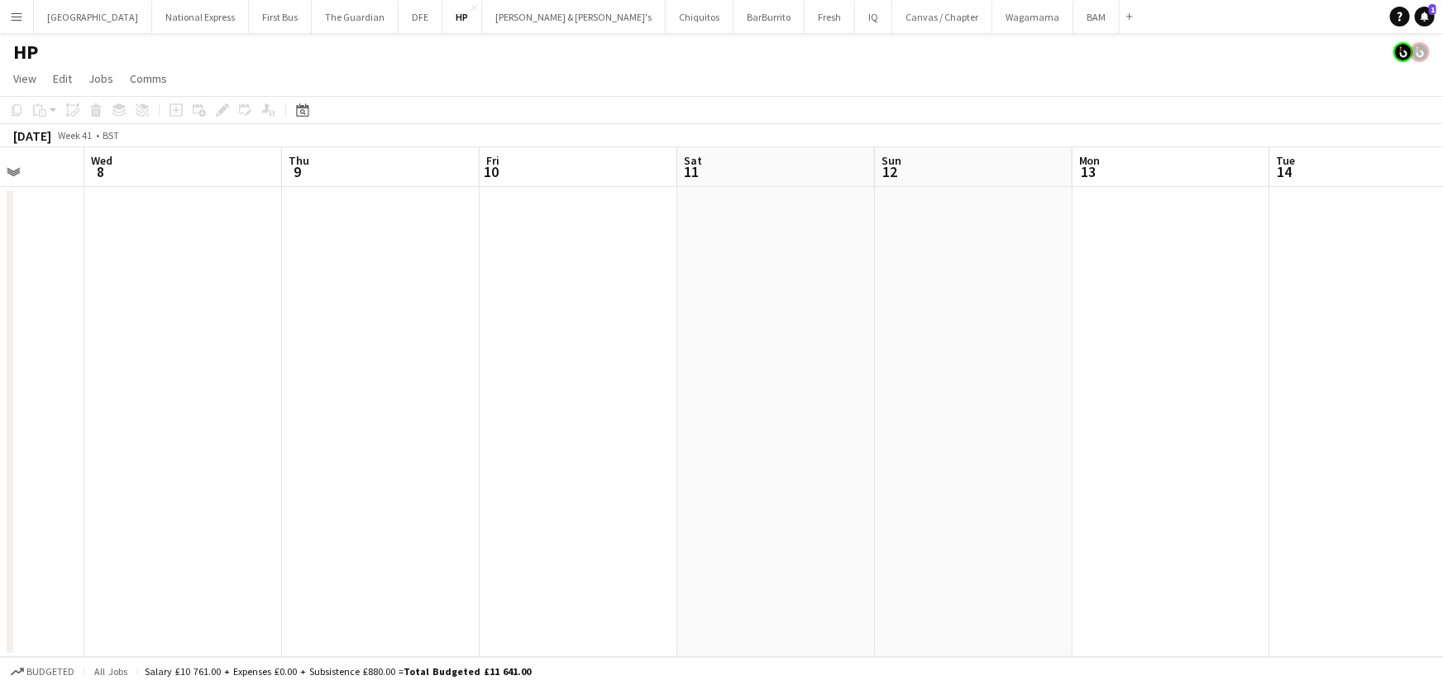
drag, startPoint x: 476, startPoint y: 388, endPoint x: 430, endPoint y: 386, distance: 46.3
click at [431, 387] on app-calendar-viewport "Sun 5 Mon 6 Tue 7 Wed 8 Thu 9 Fri 10 Sat 11 Sun 12 Mon 13 Tue 14 Wed 15 4/4 1 J…" at bounding box center [721, 401] width 1443 height 509
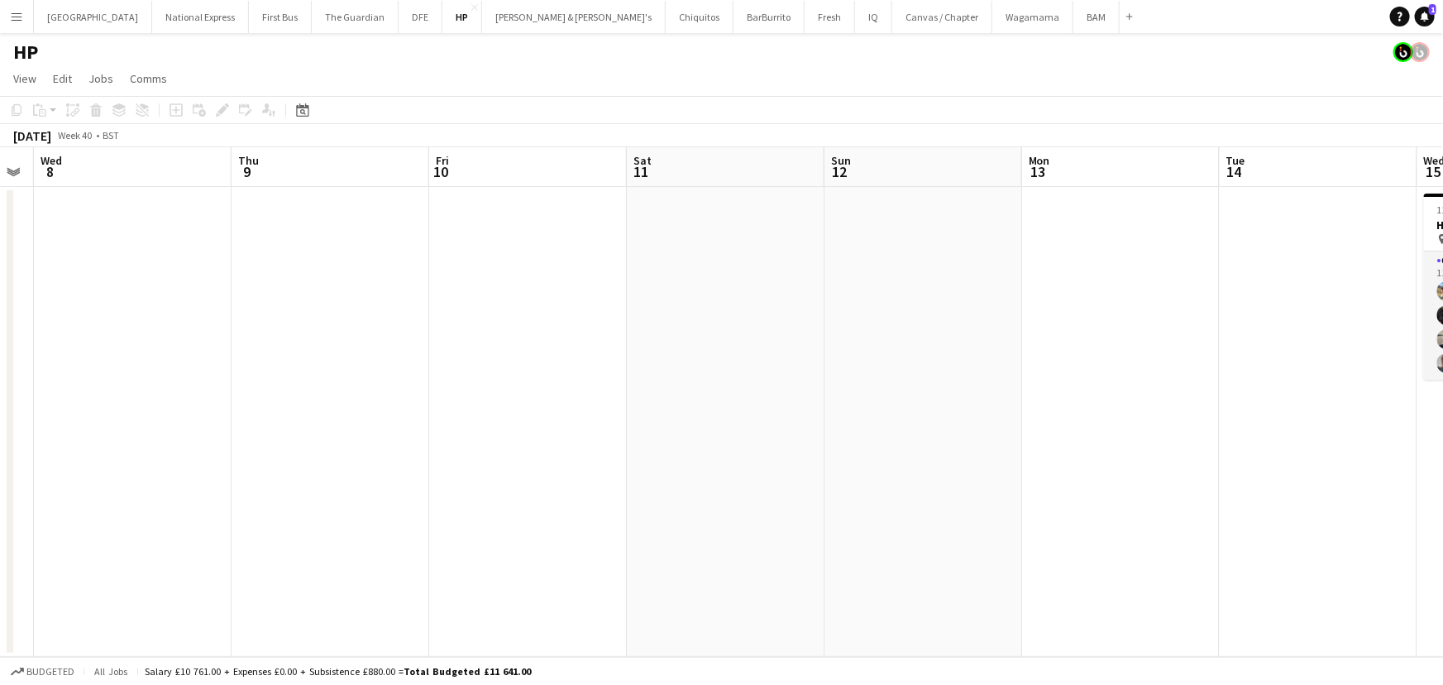
drag, startPoint x: 252, startPoint y: 358, endPoint x: 458, endPoint y: 337, distance: 206.9
click at [165, 353] on app-calendar-viewport "Sun 5 Mon 6 Tue 7 Wed 8 Thu 9 Fri 10 Sat 11 Sun 12 Mon 13 Tue 14 Wed 15 4/4 1 J…" at bounding box center [721, 401] width 1443 height 509
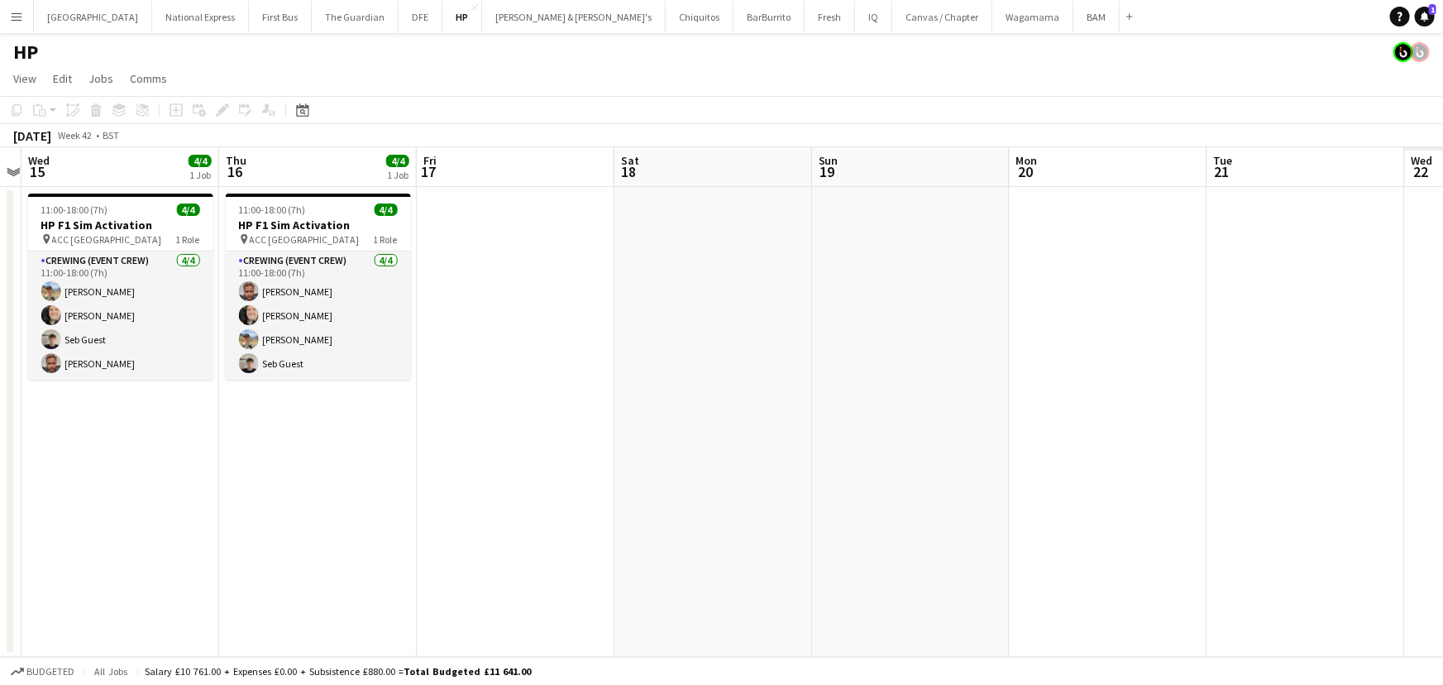
drag, startPoint x: 742, startPoint y: 357, endPoint x: 76, endPoint y: 326, distance: 667.1
click at [76, 326] on app-calendar-viewport "Sat 11 Sun 12 Mon 13 Tue 14 Wed 15 4/4 1 Job Thu 16 4/4 1 Job Fri 17 Sat 18 Sun…" at bounding box center [721, 401] width 1443 height 509
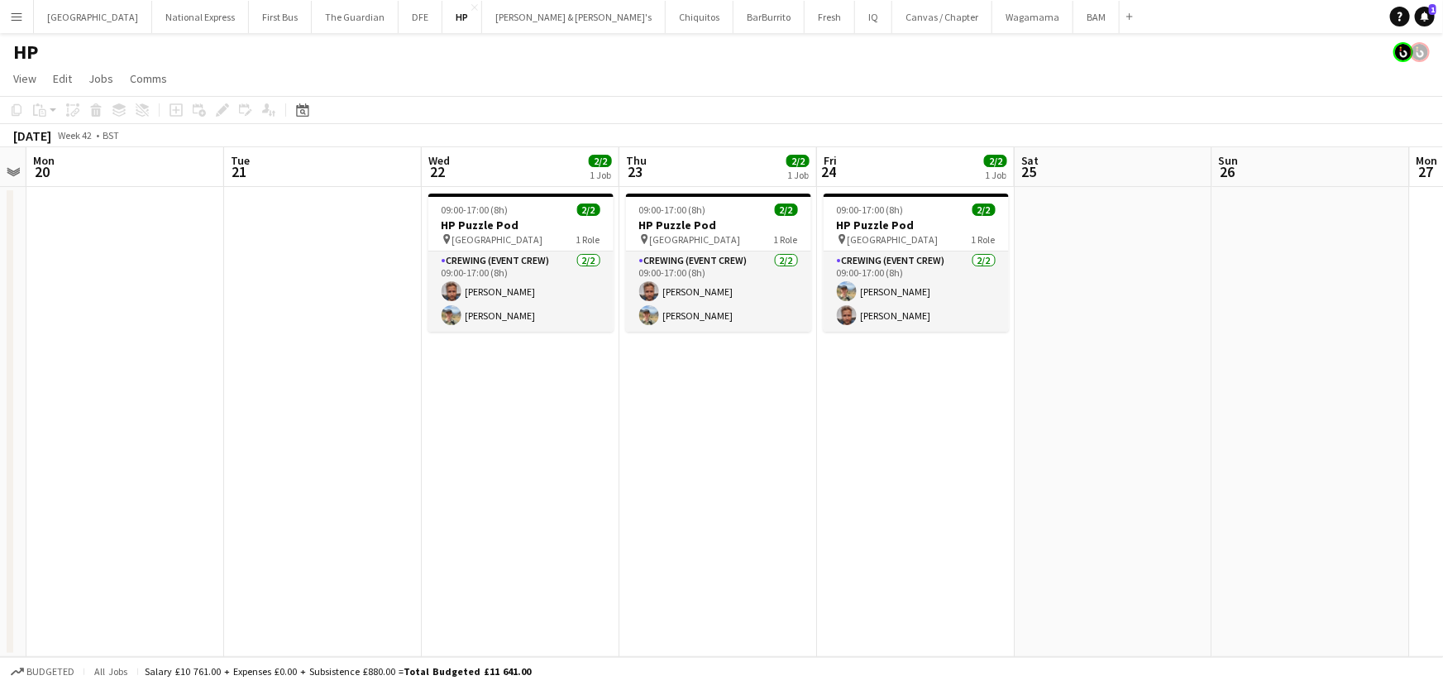
drag, startPoint x: 890, startPoint y: 337, endPoint x: 255, endPoint y: 348, distance: 635.0
click at [255, 348] on app-calendar-viewport "Fri 17 Sat 18 Sun 19 Mon 20 Tue 21 Wed 22 2/2 1 Job Thu 23 2/2 1 Job Fri 24 2/2…" at bounding box center [721, 401] width 1443 height 509
